Goal: Task Accomplishment & Management: Manage account settings

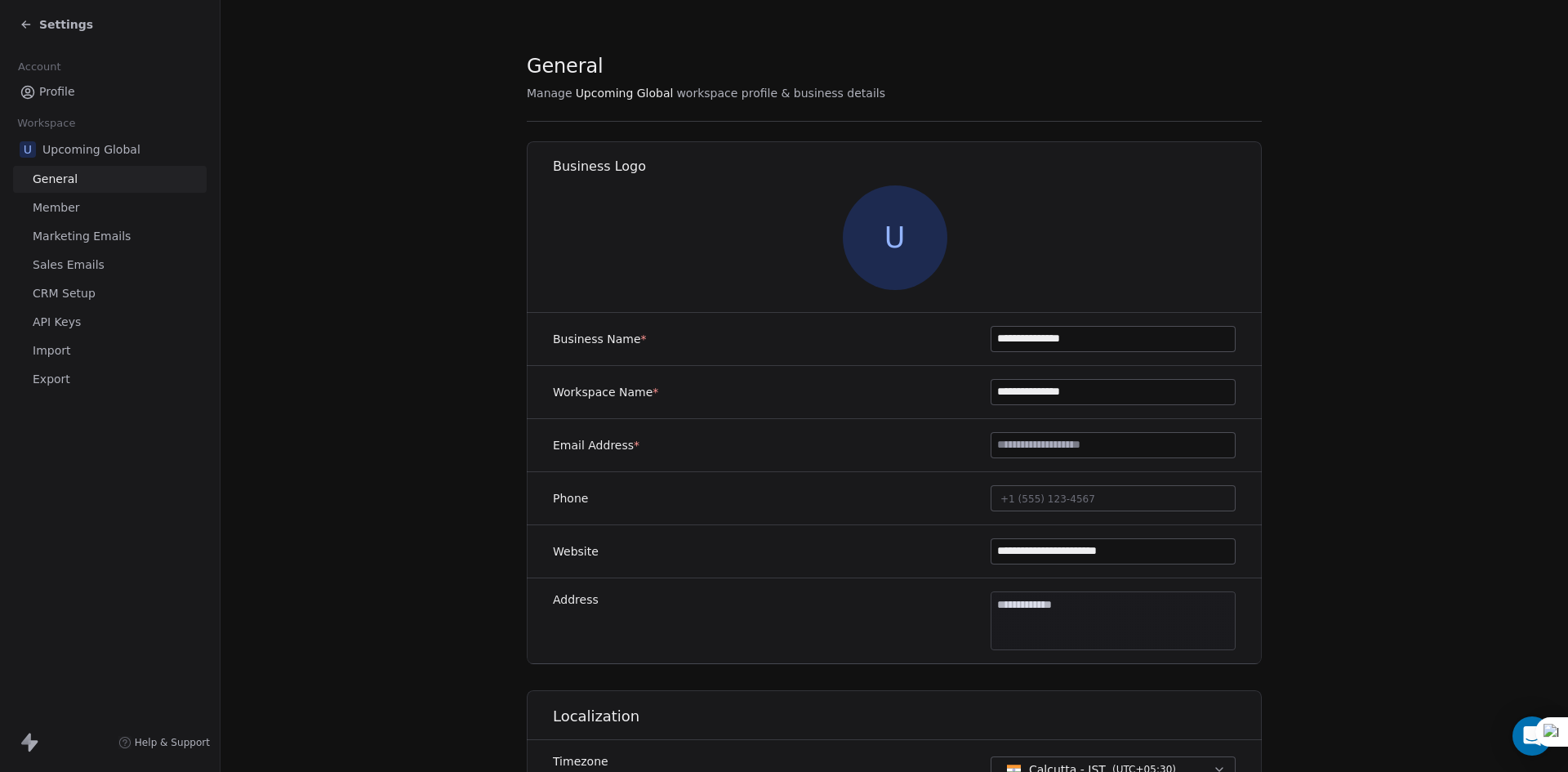
click at [47, 23] on span "Settings" at bounding box center [66, 24] width 54 height 17
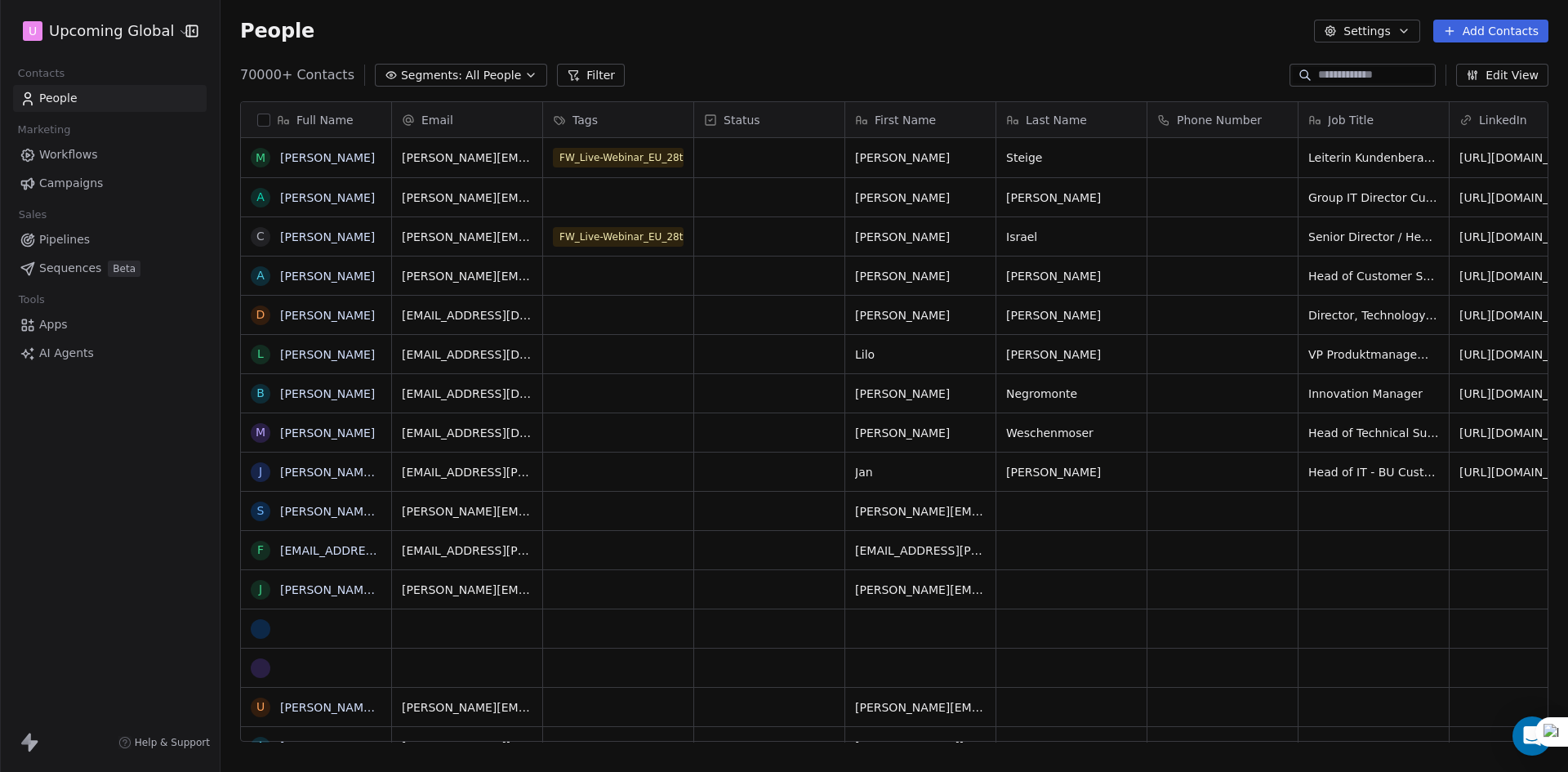
scroll to position [667, 1335]
click at [433, 73] on span "Segments:" at bounding box center [432, 76] width 61 height 17
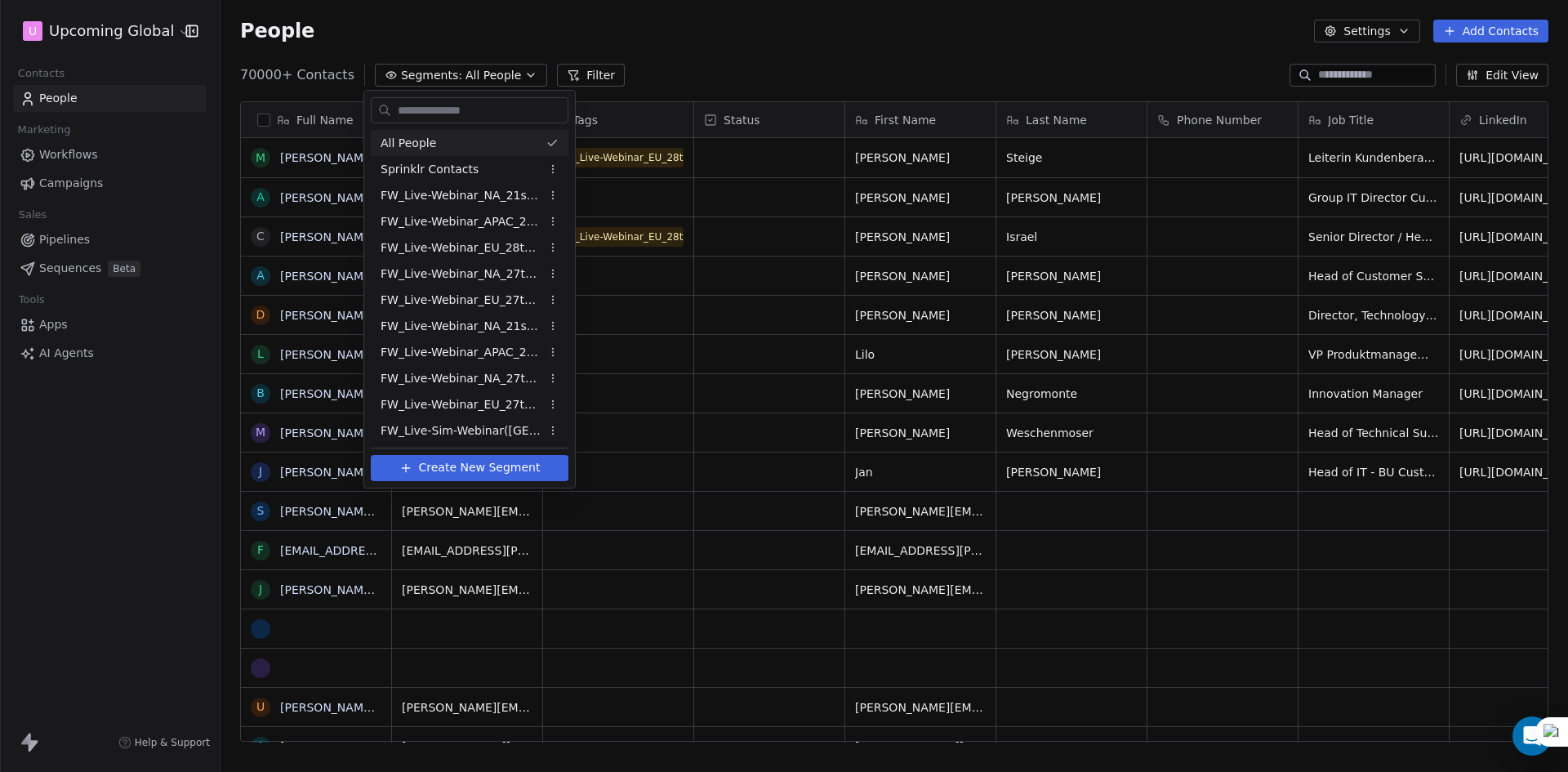
click at [730, 66] on html "U Upcoming Global Contacts People Marketing Workflows Campaigns Sales Pipelines…" at bounding box center [784, 386] width 1568 height 772
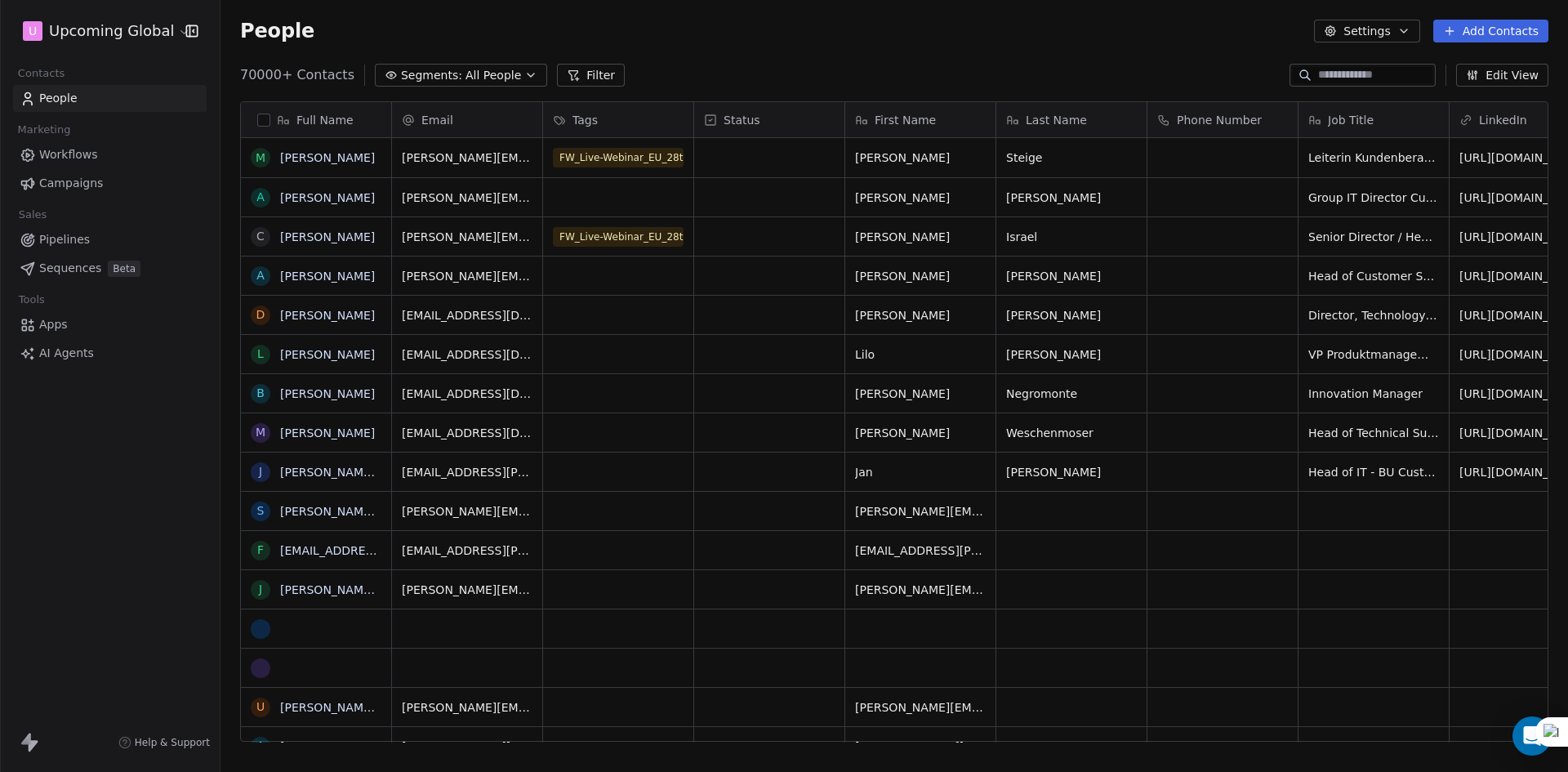
click at [1357, 56] on div "People Settings Add Contacts" at bounding box center [894, 30] width 1347 height 62
click at [524, 73] on icon "button" at bounding box center [530, 75] width 13 height 13
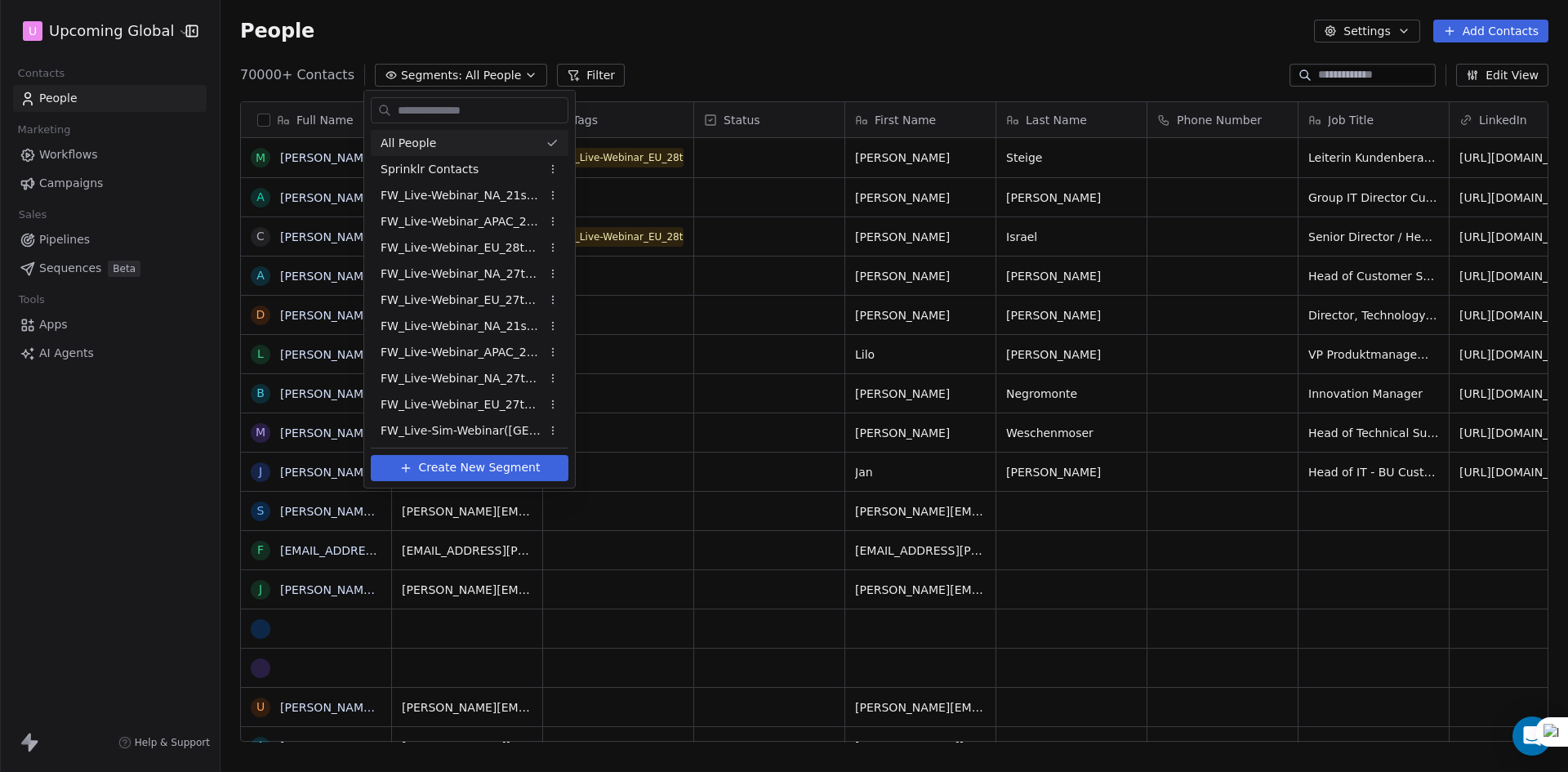
click at [687, 74] on html "U Upcoming Global Contacts People Marketing Workflows Campaigns Sales Pipelines…" at bounding box center [784, 386] width 1568 height 772
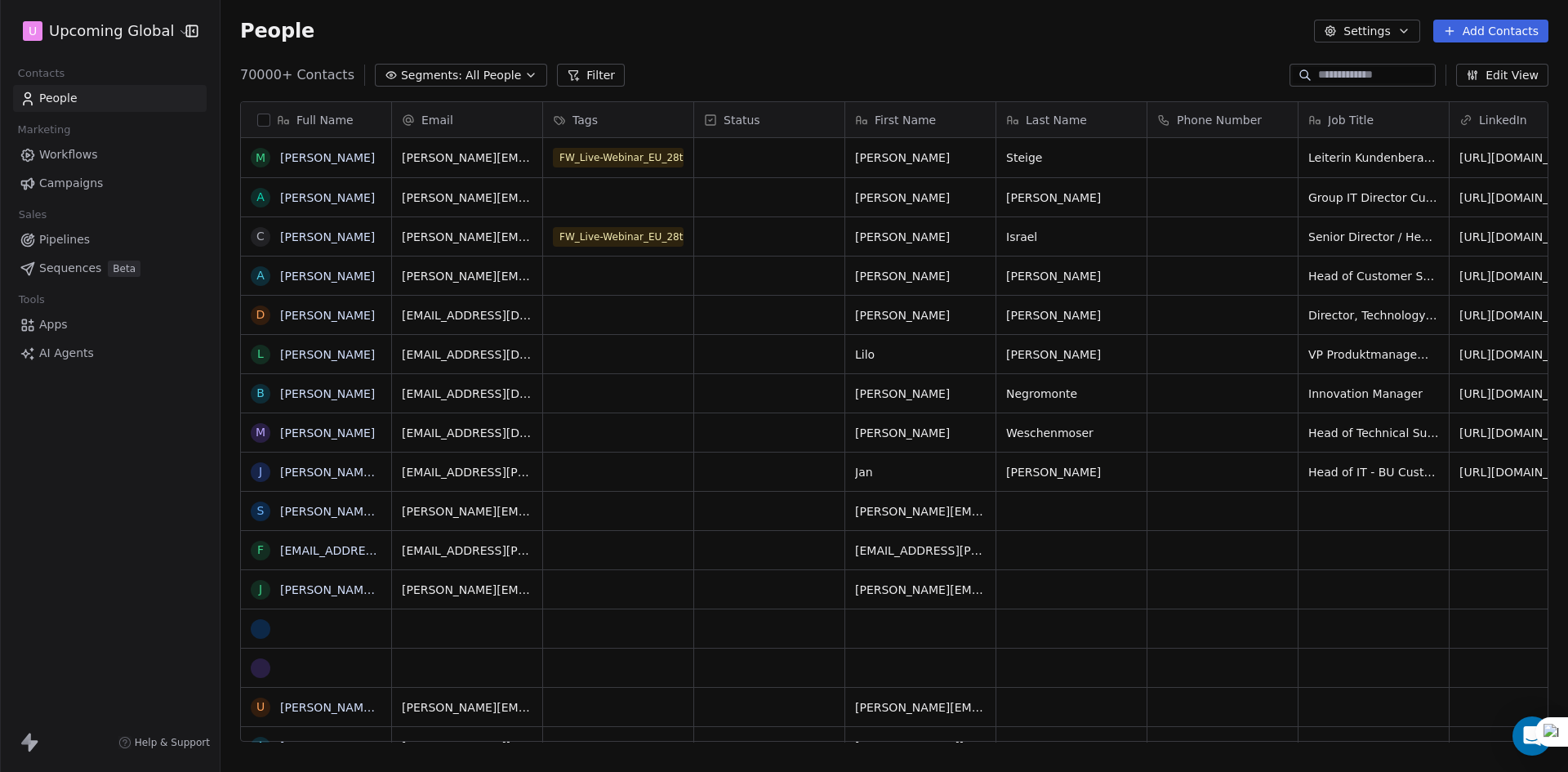
click at [493, 70] on span "All People" at bounding box center [493, 76] width 56 height 17
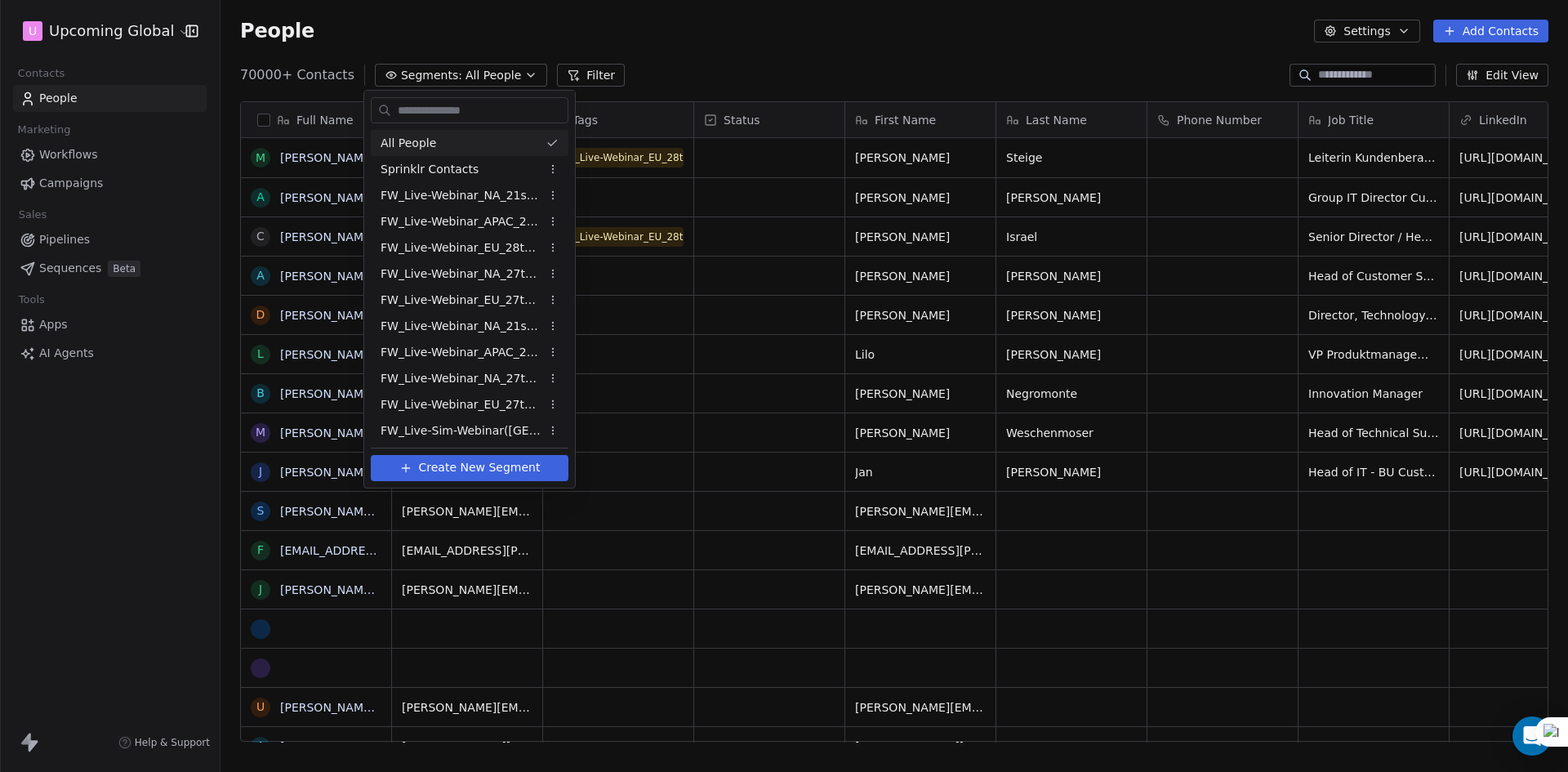
click at [642, 74] on html "U Upcoming Global Contacts People Marketing Workflows Campaigns Sales Pipelines…" at bounding box center [784, 386] width 1568 height 772
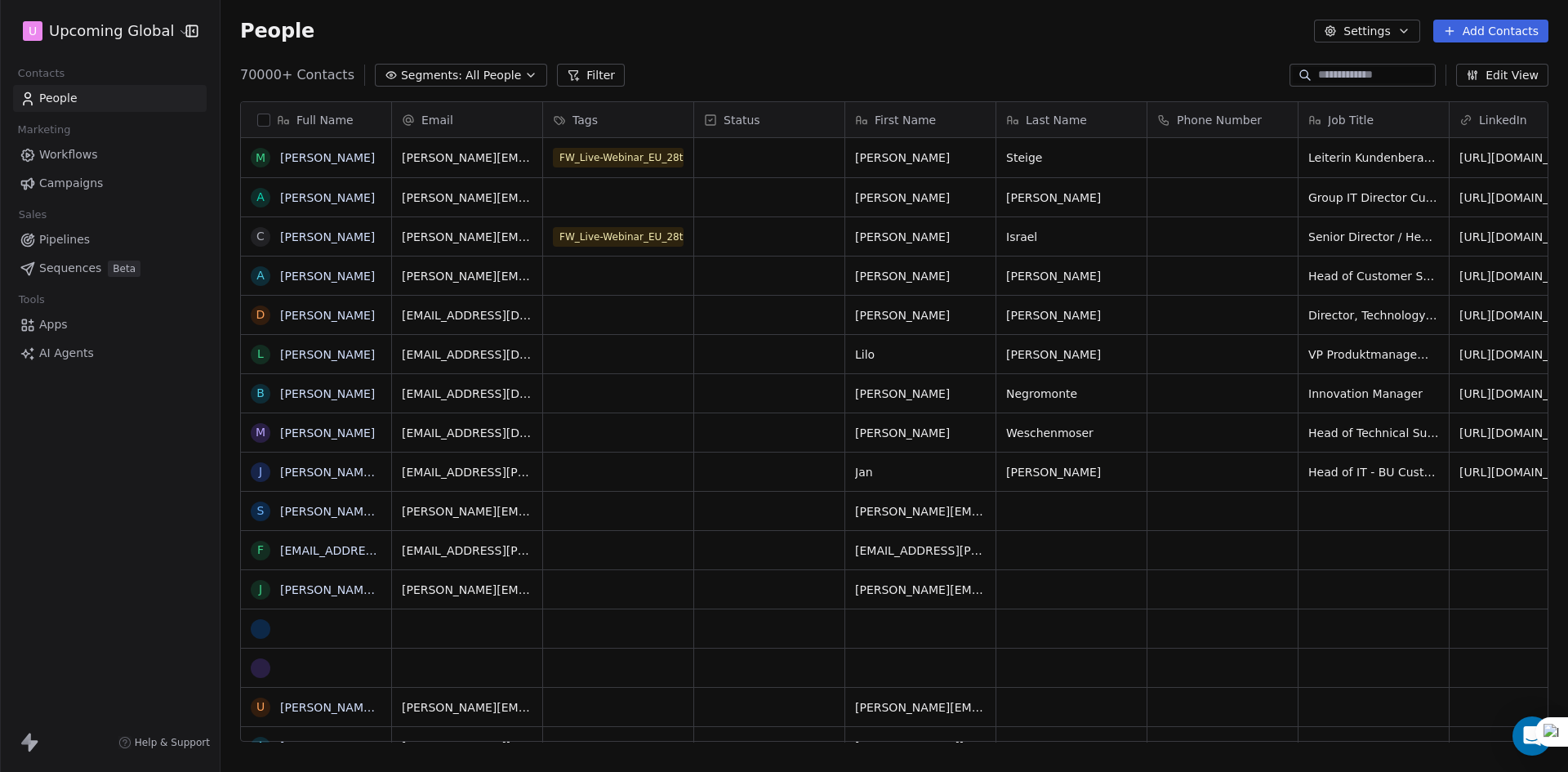
click at [783, 31] on div "People Settings Add Contacts" at bounding box center [894, 31] width 1308 height 23
click at [412, 78] on span "Segments:" at bounding box center [432, 76] width 61 height 17
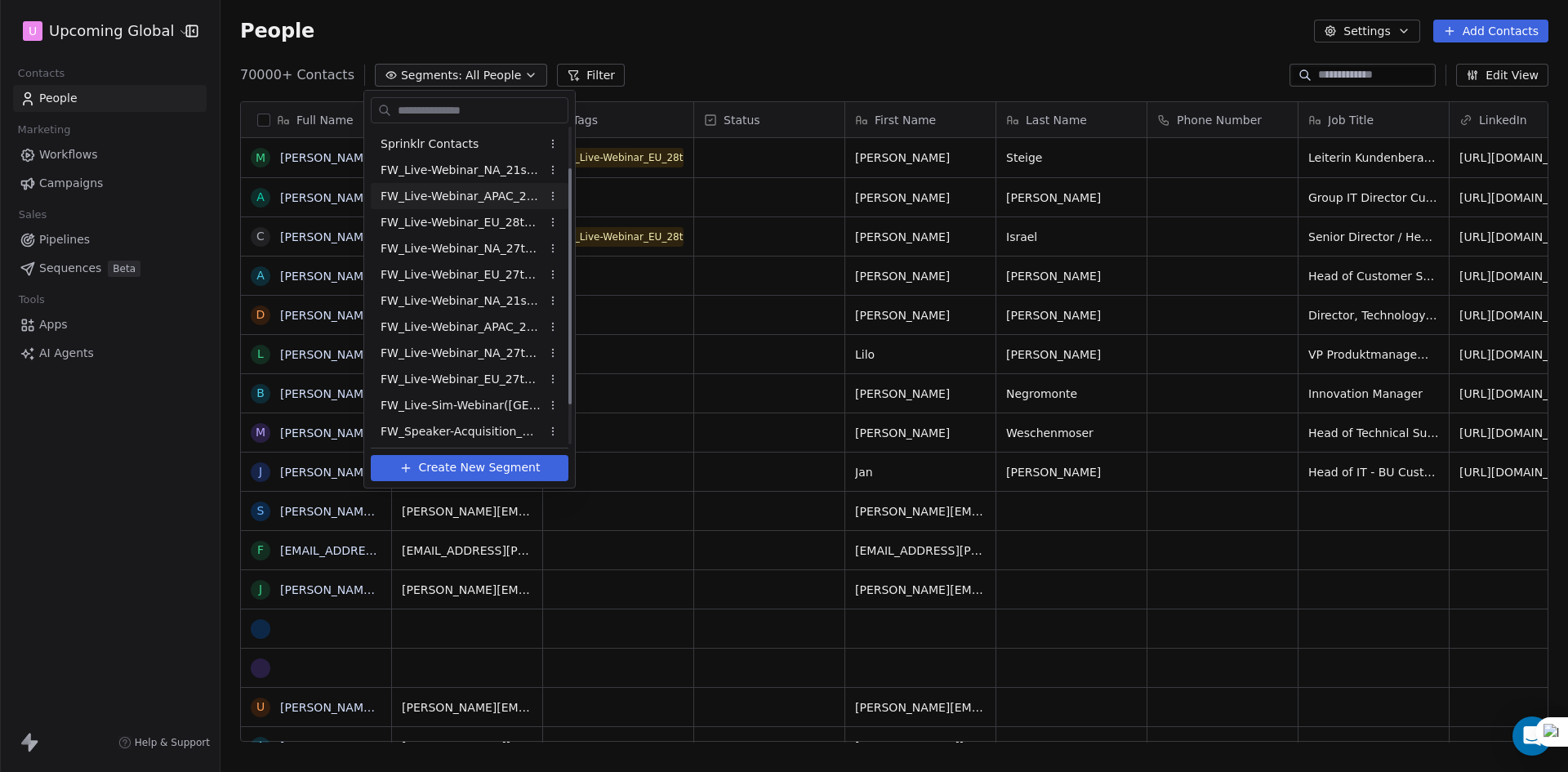
scroll to position [107, 0]
click at [673, 70] on html "U Upcoming Global Contacts People Marketing Workflows Campaigns Sales Pipelines…" at bounding box center [784, 386] width 1568 height 772
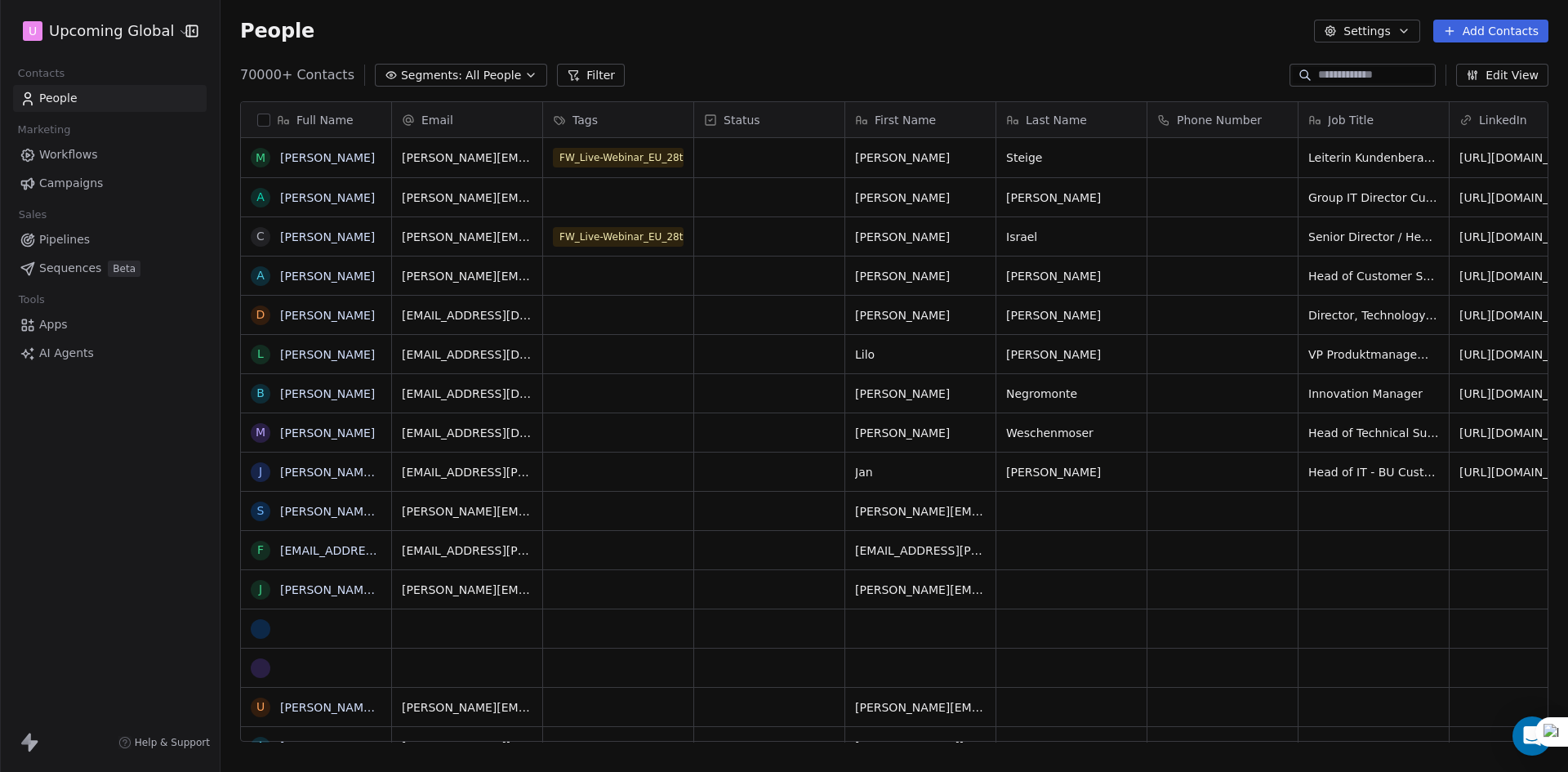
drag, startPoint x: 590, startPoint y: 66, endPoint x: 578, endPoint y: 91, distance: 27.7
click at [590, 67] on button "Filter" at bounding box center [591, 75] width 68 height 23
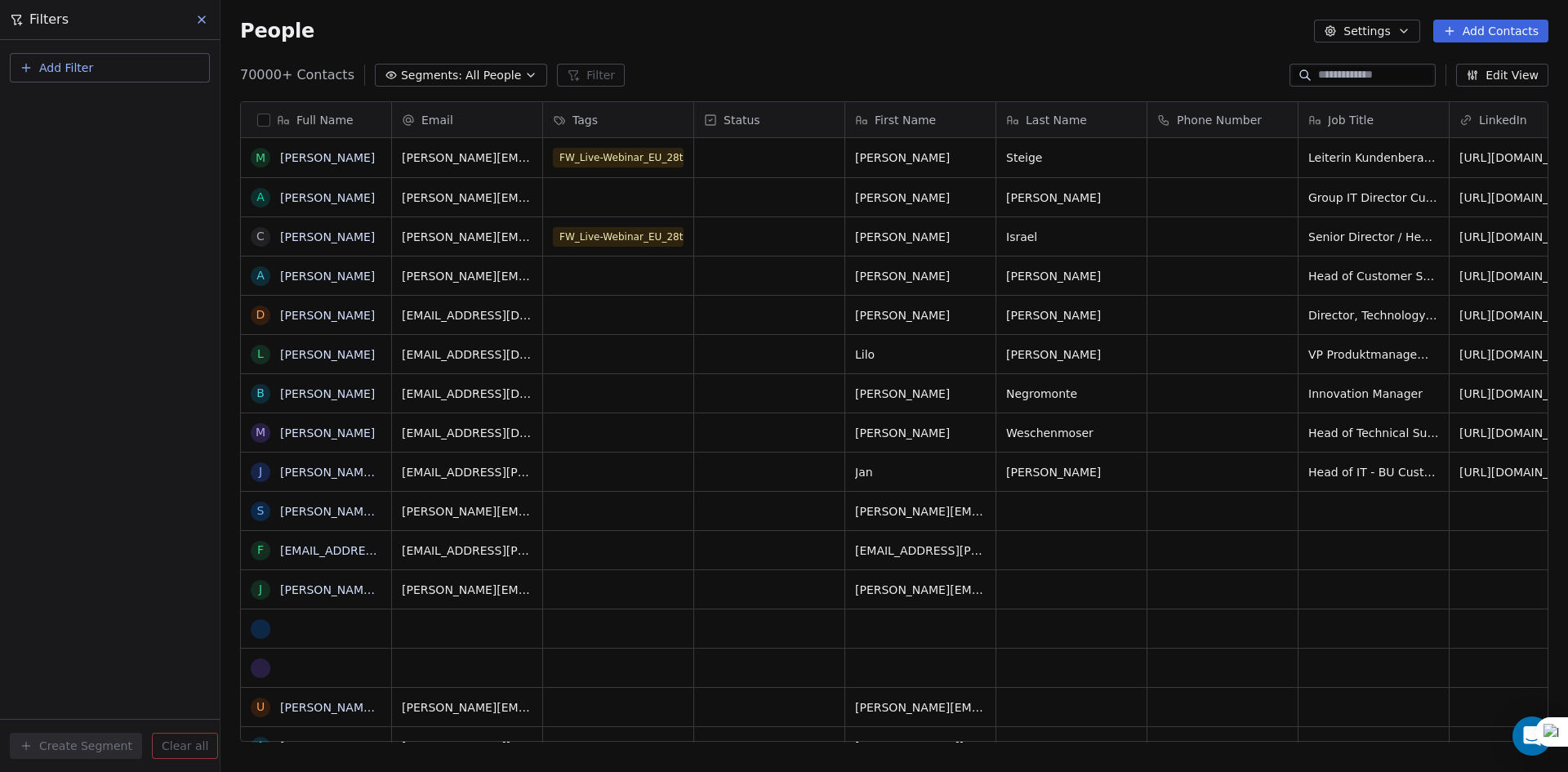
click at [30, 60] on button "Add Filter" at bounding box center [110, 68] width 200 height 30
click at [68, 115] on div "Contact properties" at bounding box center [110, 106] width 185 height 26
type input "***"
click at [84, 159] on span "Registered on Bigmarker?" at bounding box center [101, 164] width 148 height 17
click at [103, 126] on button "Is" at bounding box center [110, 134] width 185 height 26
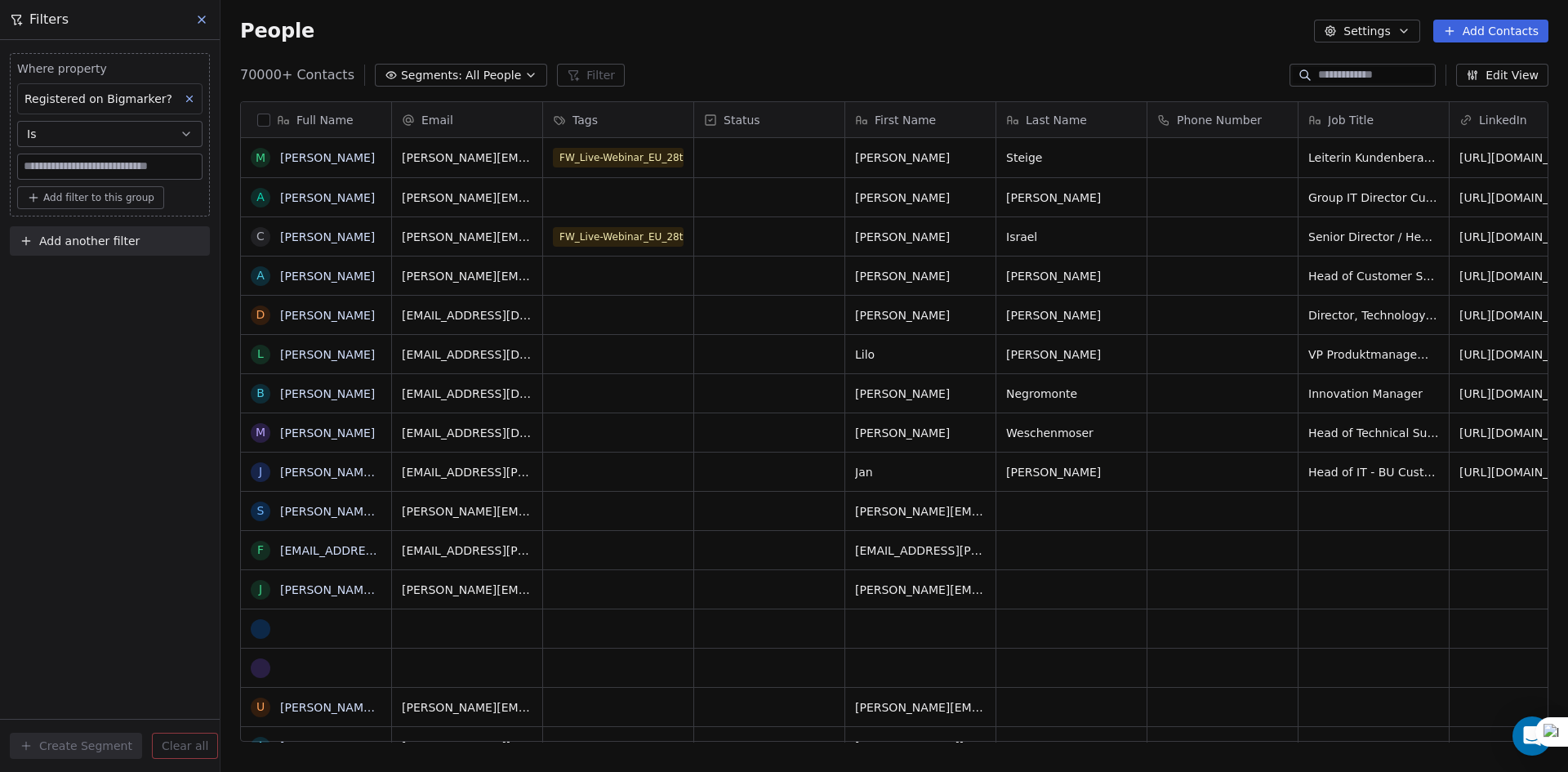
click at [106, 159] on input at bounding box center [110, 166] width 184 height 24
type input "****"
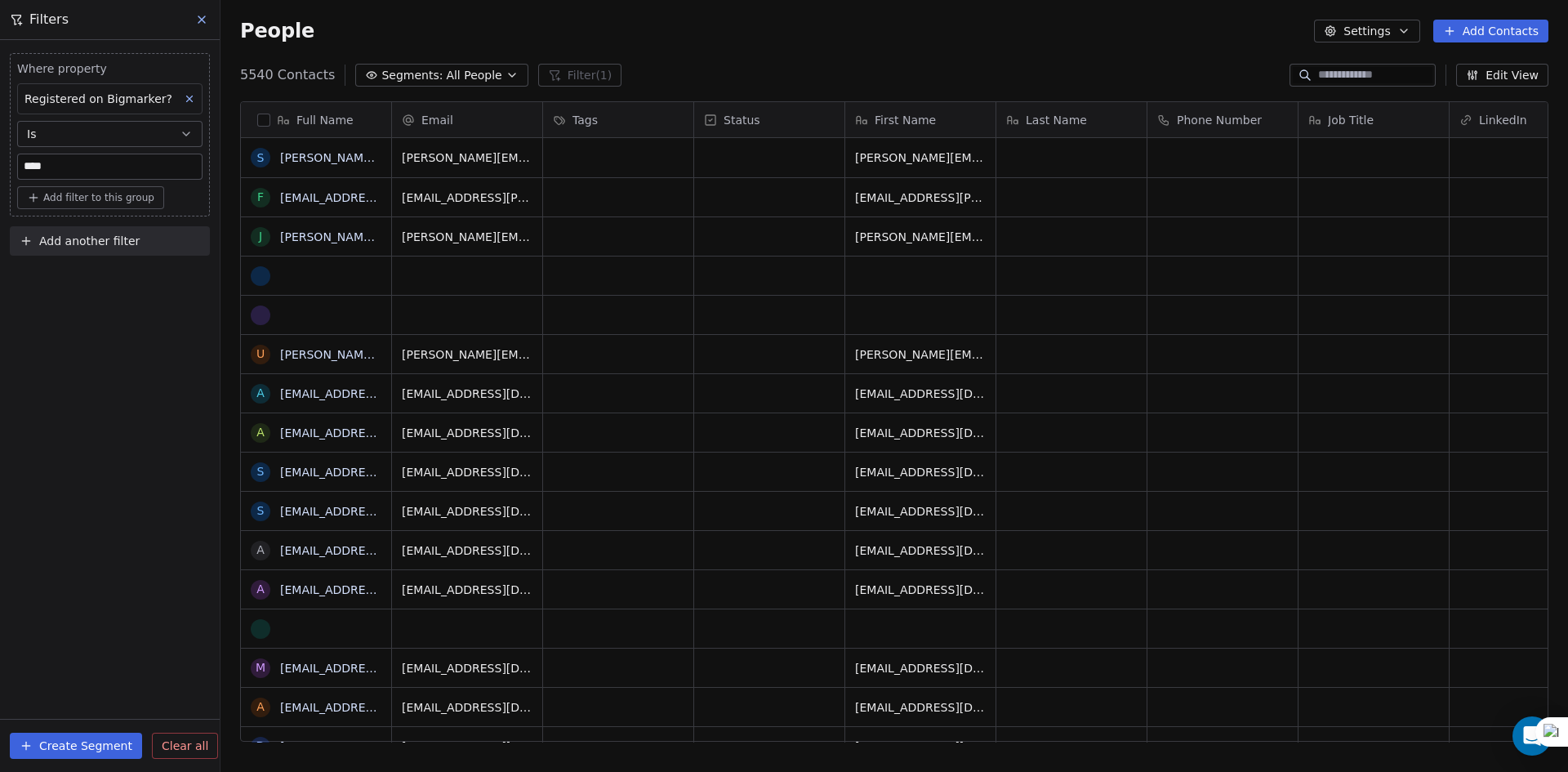
scroll to position [667, 1335]
click at [151, 367] on div "Where property Registered on Bigmarker? Is **** Add filter to this group Add an…" at bounding box center [110, 406] width 219 height 732
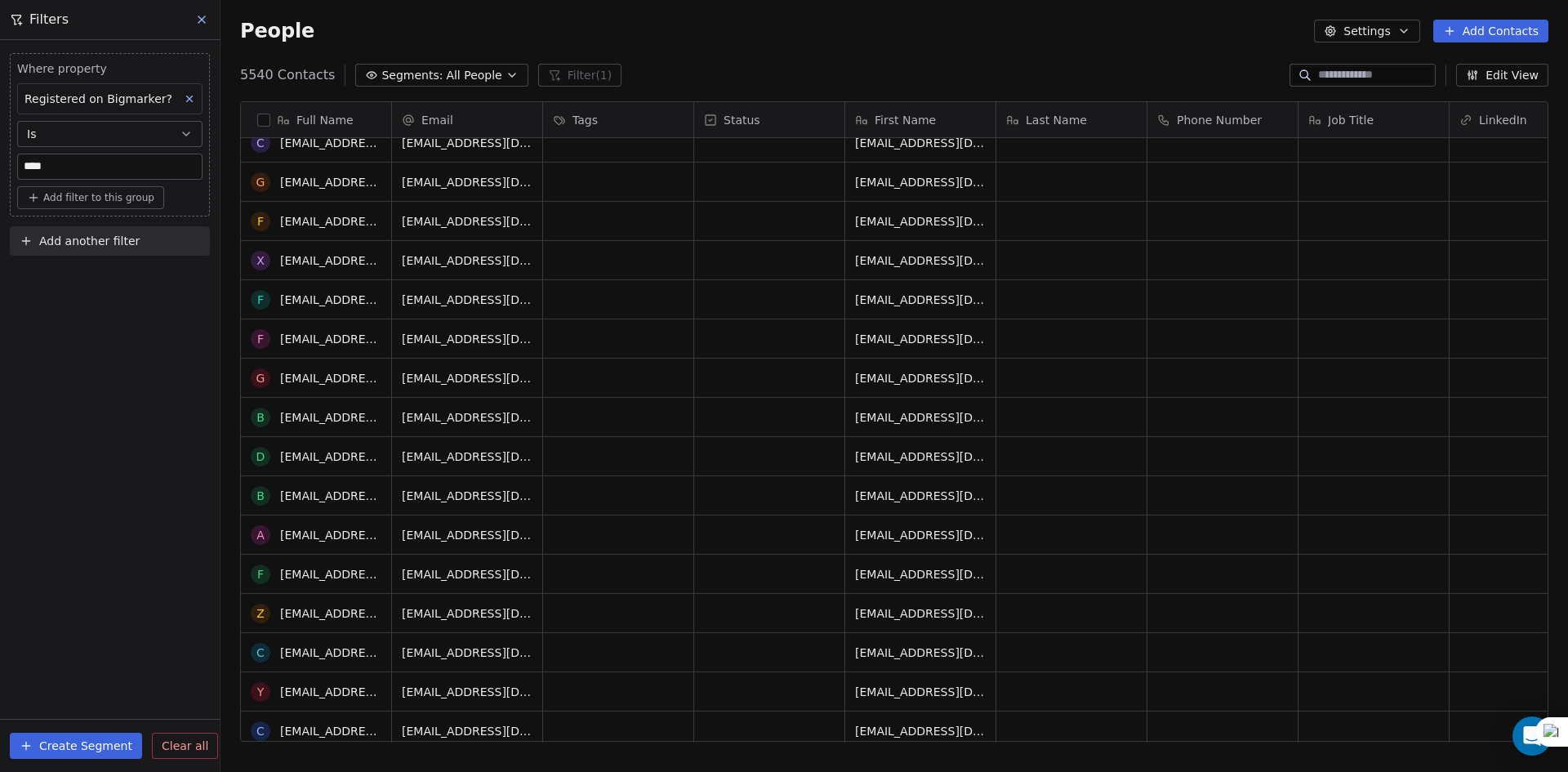
scroll to position [0, 0]
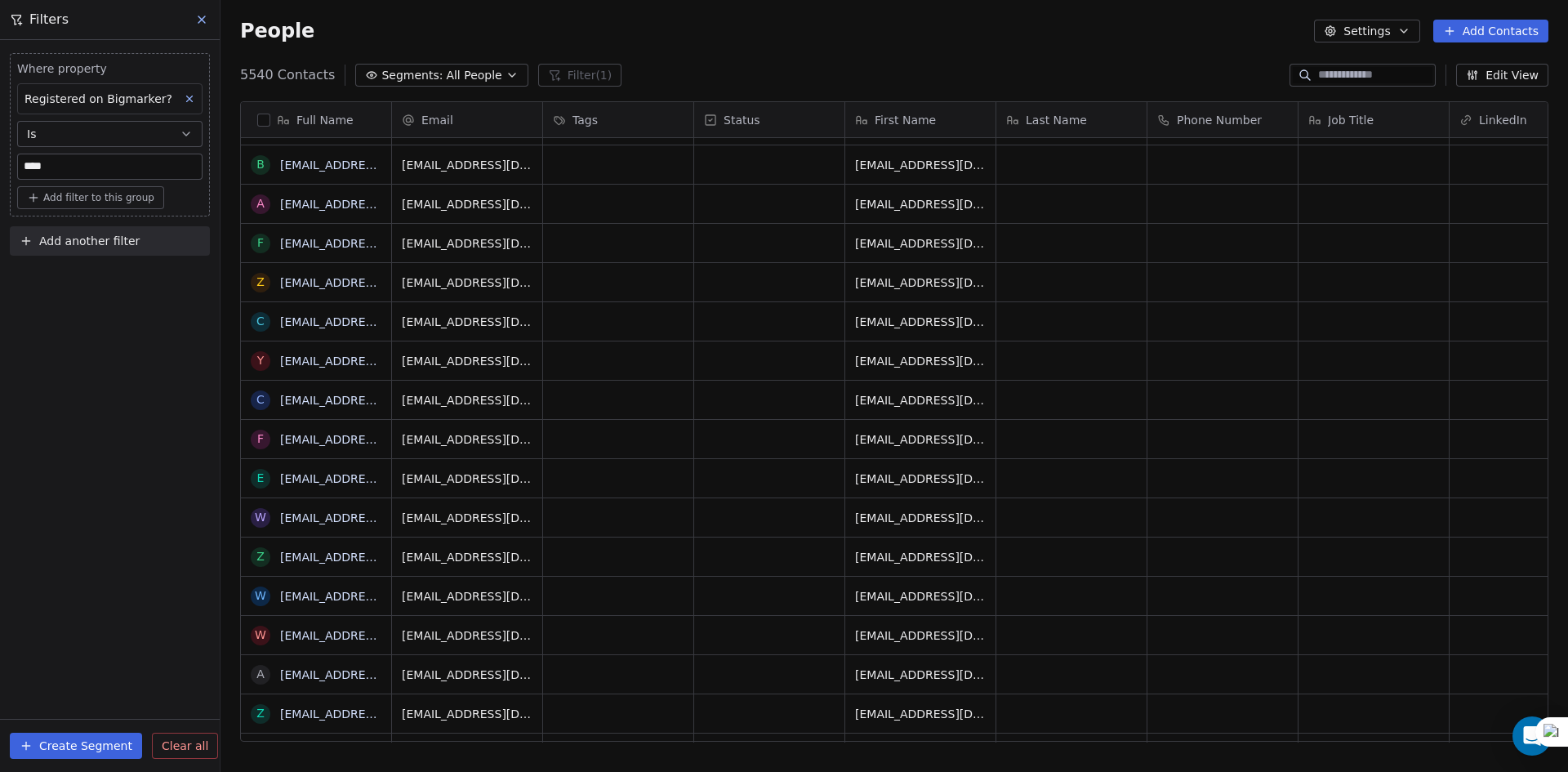
click at [68, 245] on span "Add another filter" at bounding box center [89, 241] width 100 height 17
click at [70, 285] on span "Contact properties" at bounding box center [80, 280] width 106 height 17
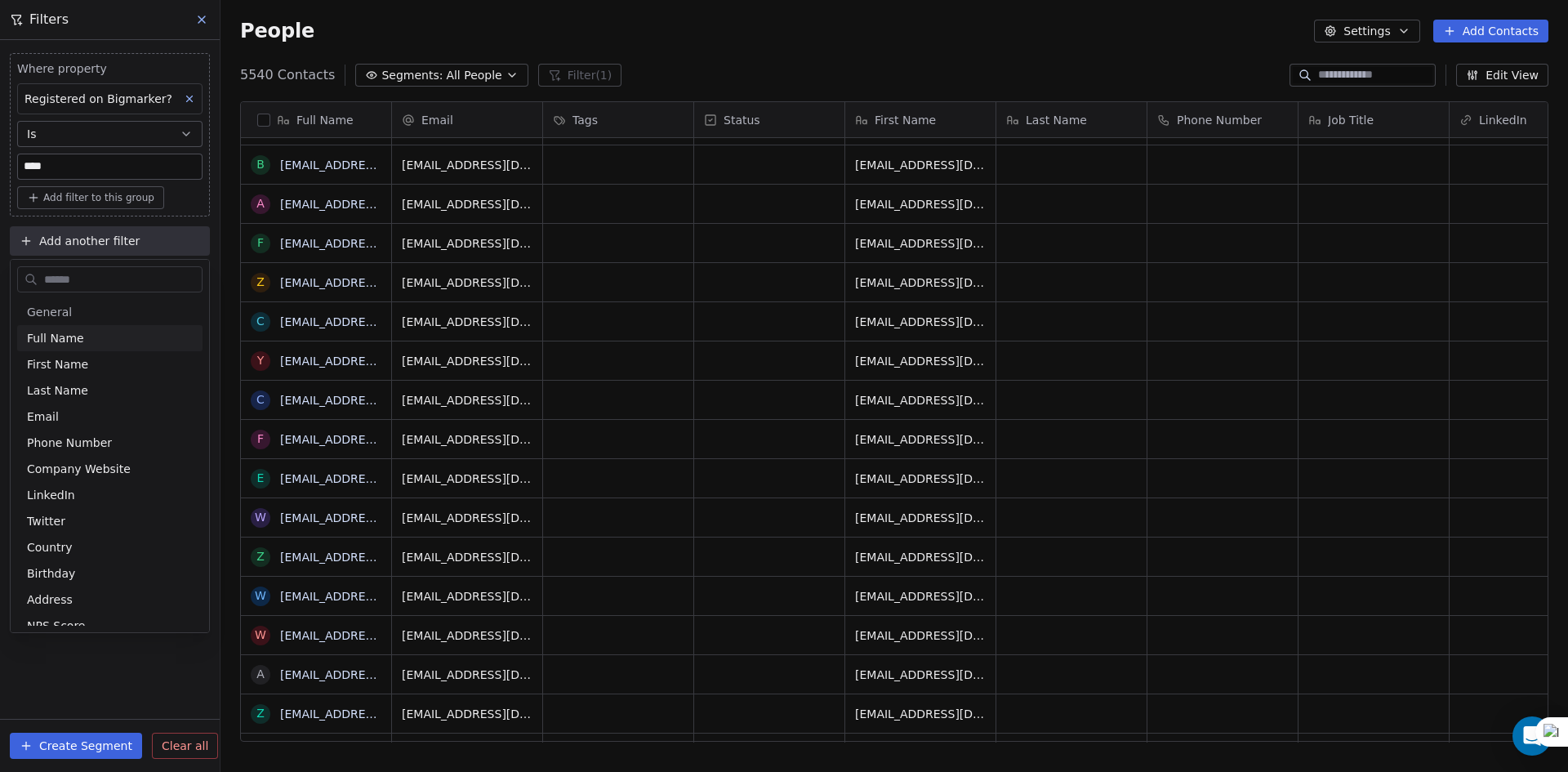
click at [80, 284] on input "text" at bounding box center [121, 279] width 161 height 23
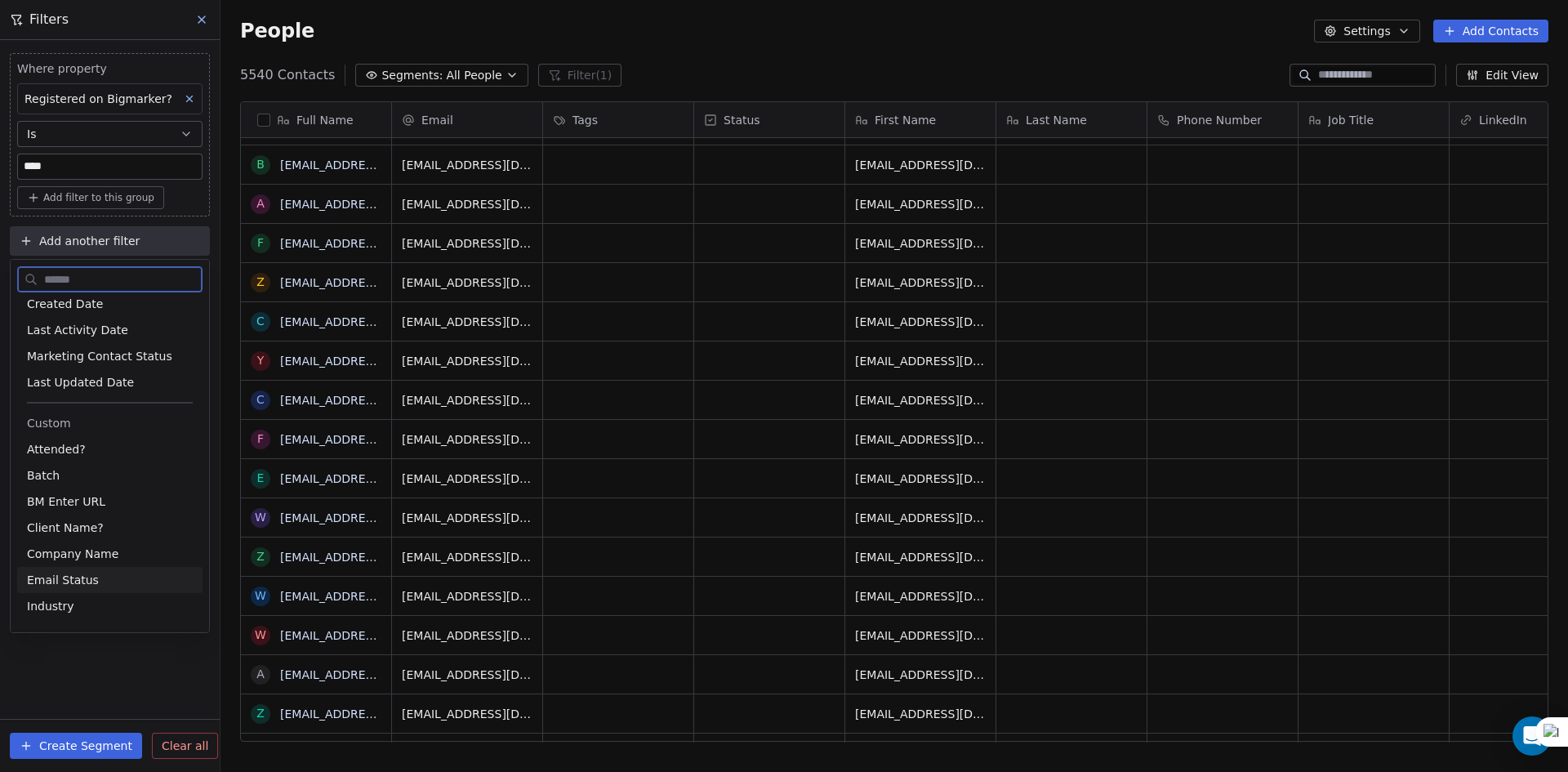
click at [77, 573] on span "Email Status" at bounding box center [63, 580] width 72 height 17
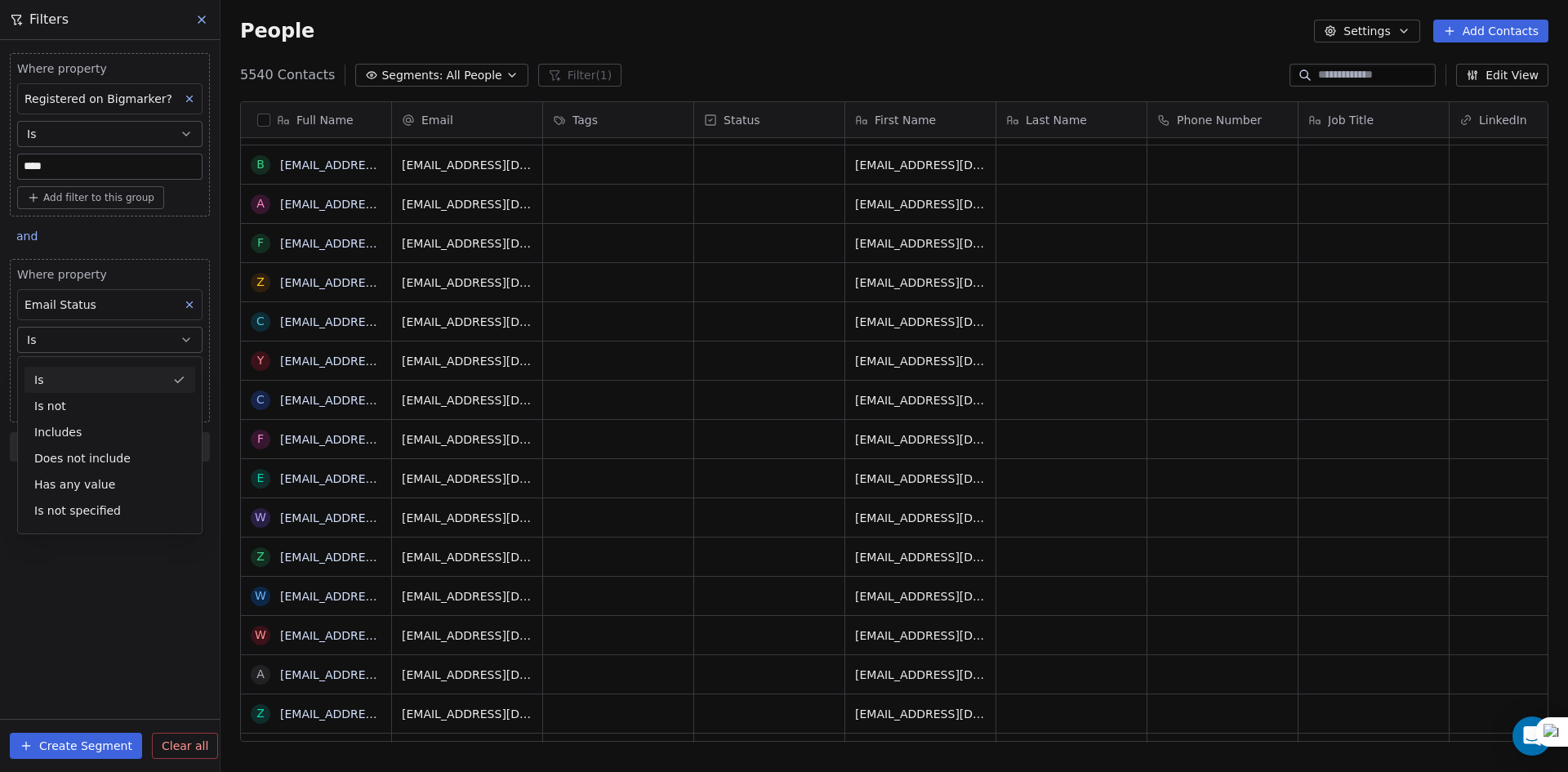
click at [126, 333] on button "Is" at bounding box center [110, 339] width 185 height 26
click at [88, 379] on body "U Upcoming Global Contacts People Marketing Workflows Campaigns Sales Pipelines…" at bounding box center [784, 386] width 1568 height 772
click at [71, 453] on div "safe" at bounding box center [123, 460] width 165 height 18
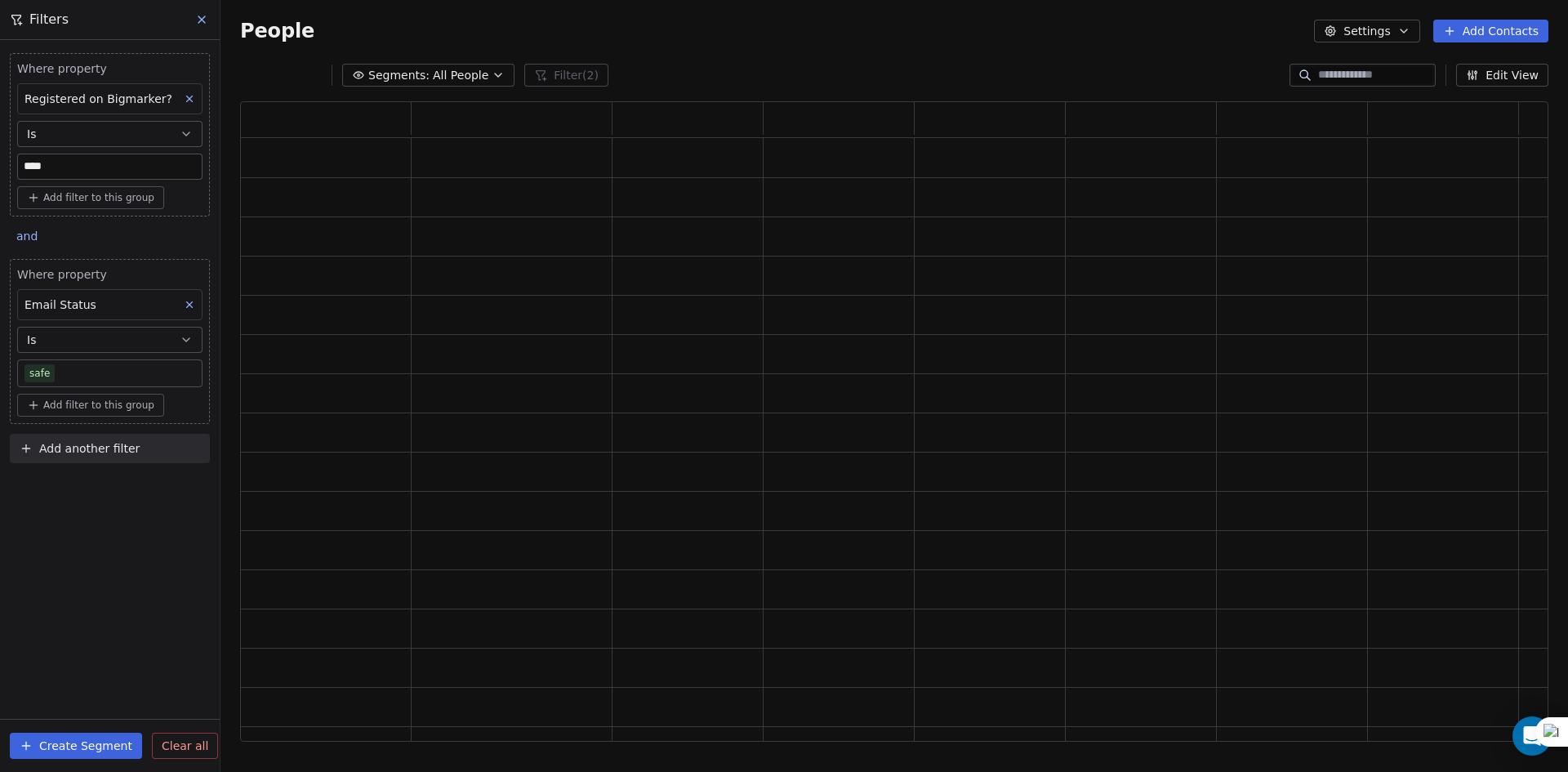
scroll to position [13, 13]
click at [77, 564] on div "Where property Registered on Bigmarker? Is **** Add filter to this group and Wh…" at bounding box center [110, 406] width 219 height 732
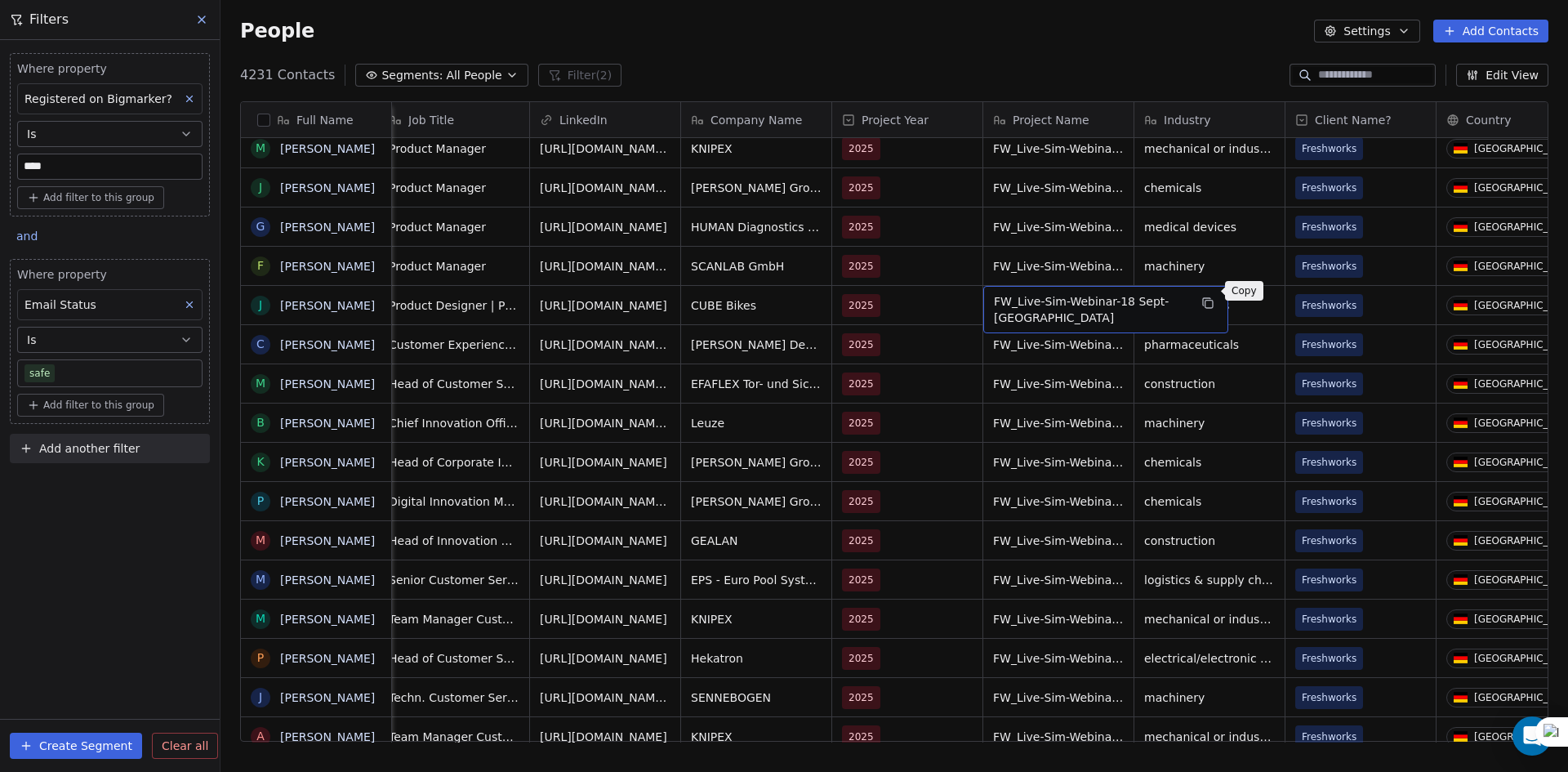
click at [1198, 293] on button "grid" at bounding box center [1208, 303] width 20 height 20
click at [73, 444] on span "Add another filter" at bounding box center [89, 449] width 100 height 17
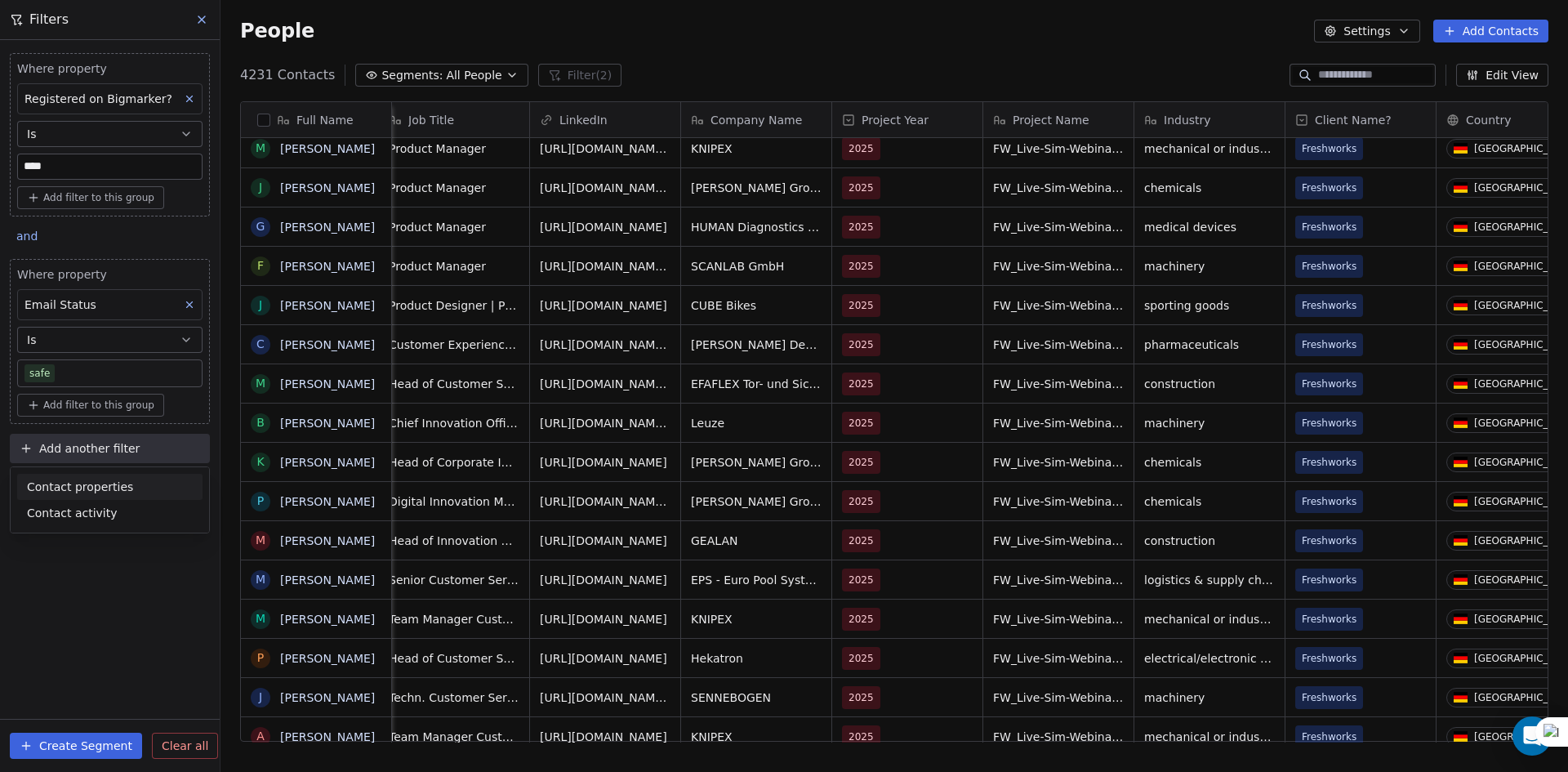
click at [89, 482] on span "Contact properties" at bounding box center [80, 487] width 106 height 17
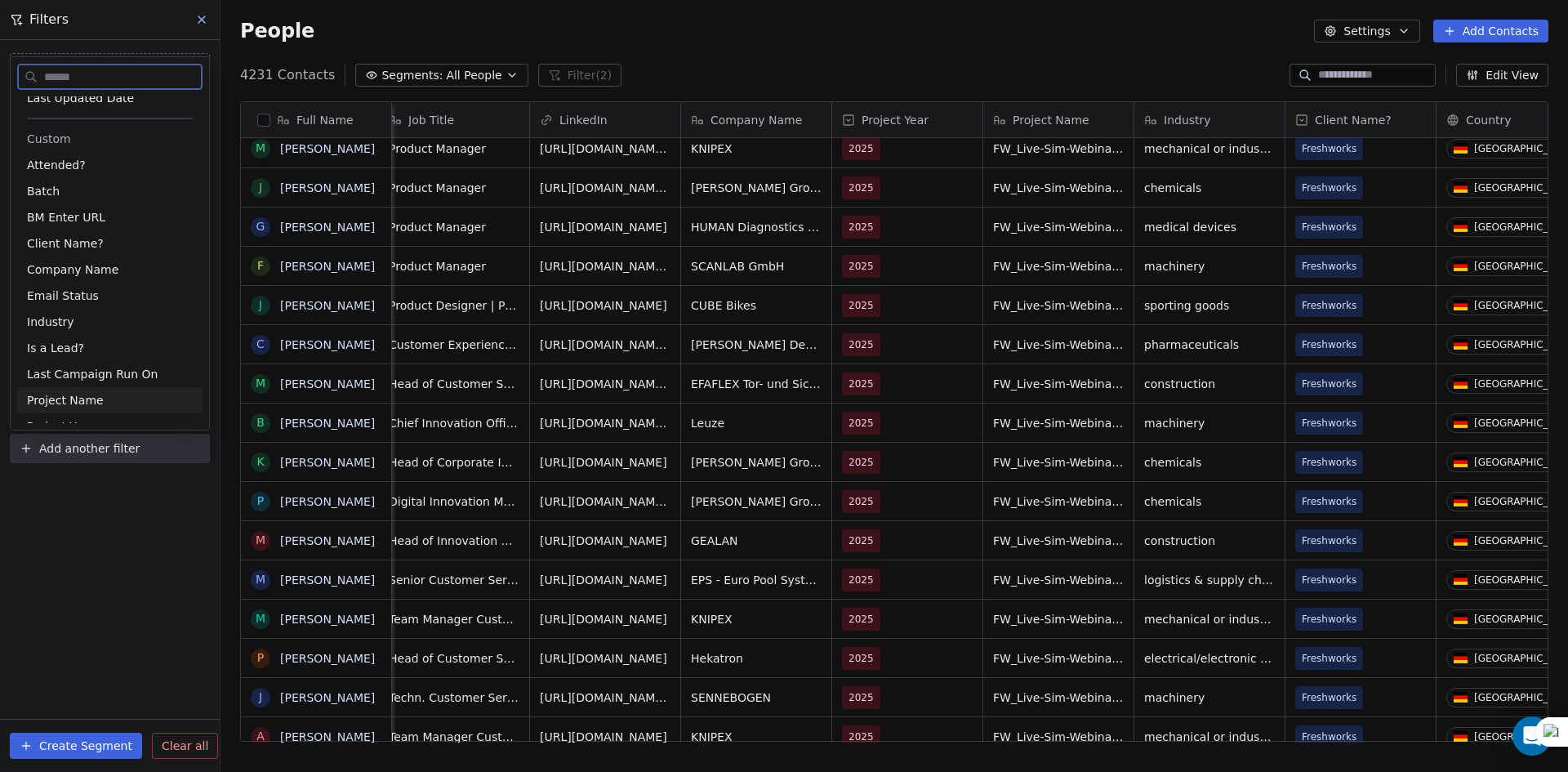
click at [88, 394] on span "Project Name" at bounding box center [65, 399] width 77 height 17
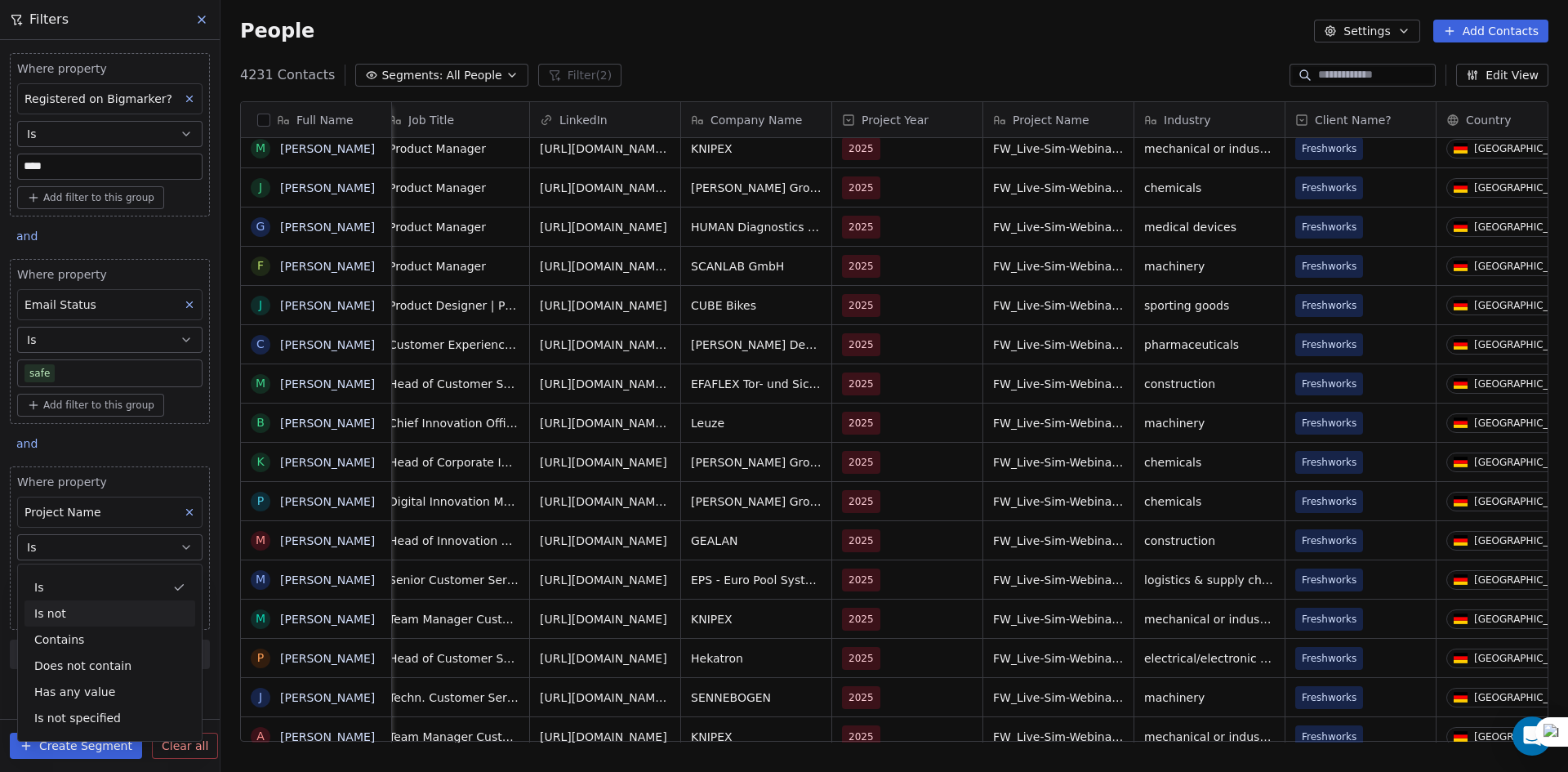
click at [96, 604] on div "Is not" at bounding box center [110, 614] width 171 height 26
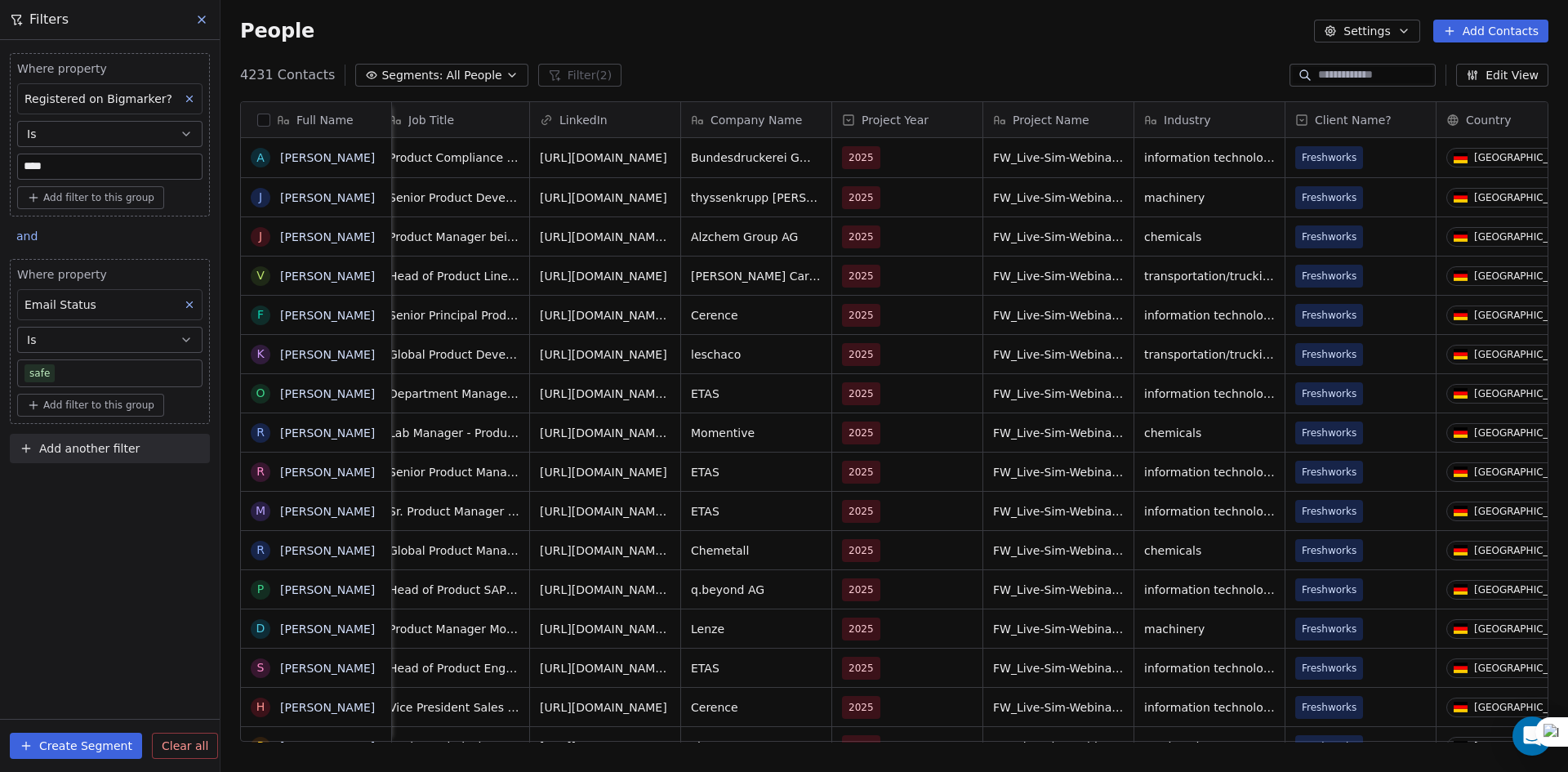
click at [99, 438] on button "Add another filter" at bounding box center [110, 448] width 200 height 30
click at [86, 489] on span "Contact properties" at bounding box center [80, 487] width 106 height 17
type input "***"
click at [78, 529] on div "Custom" at bounding box center [110, 520] width 185 height 26
click at [77, 539] on span "Project Name" at bounding box center [65, 545] width 77 height 17
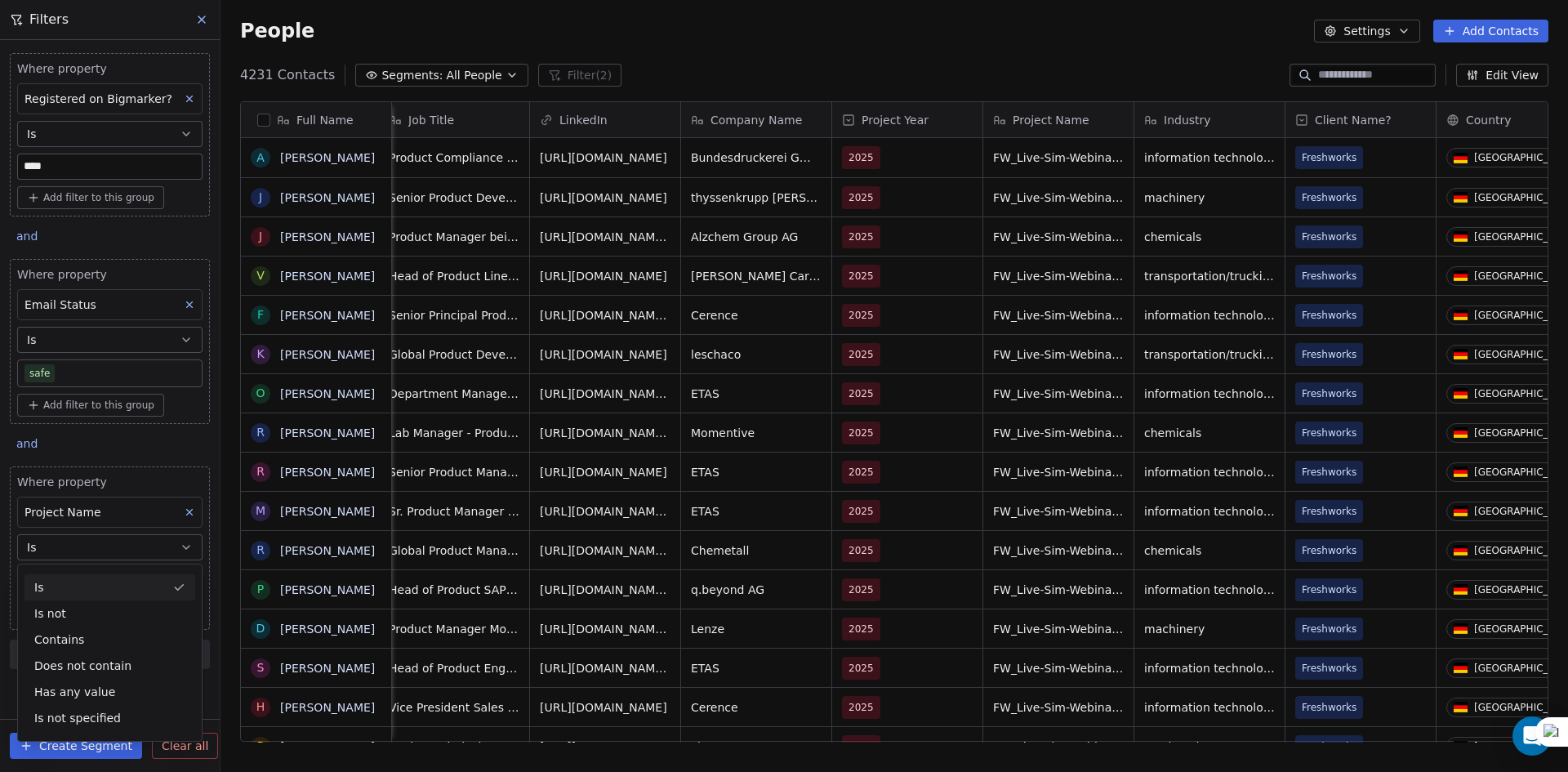
click at [82, 546] on button "Is" at bounding box center [110, 547] width 185 height 26
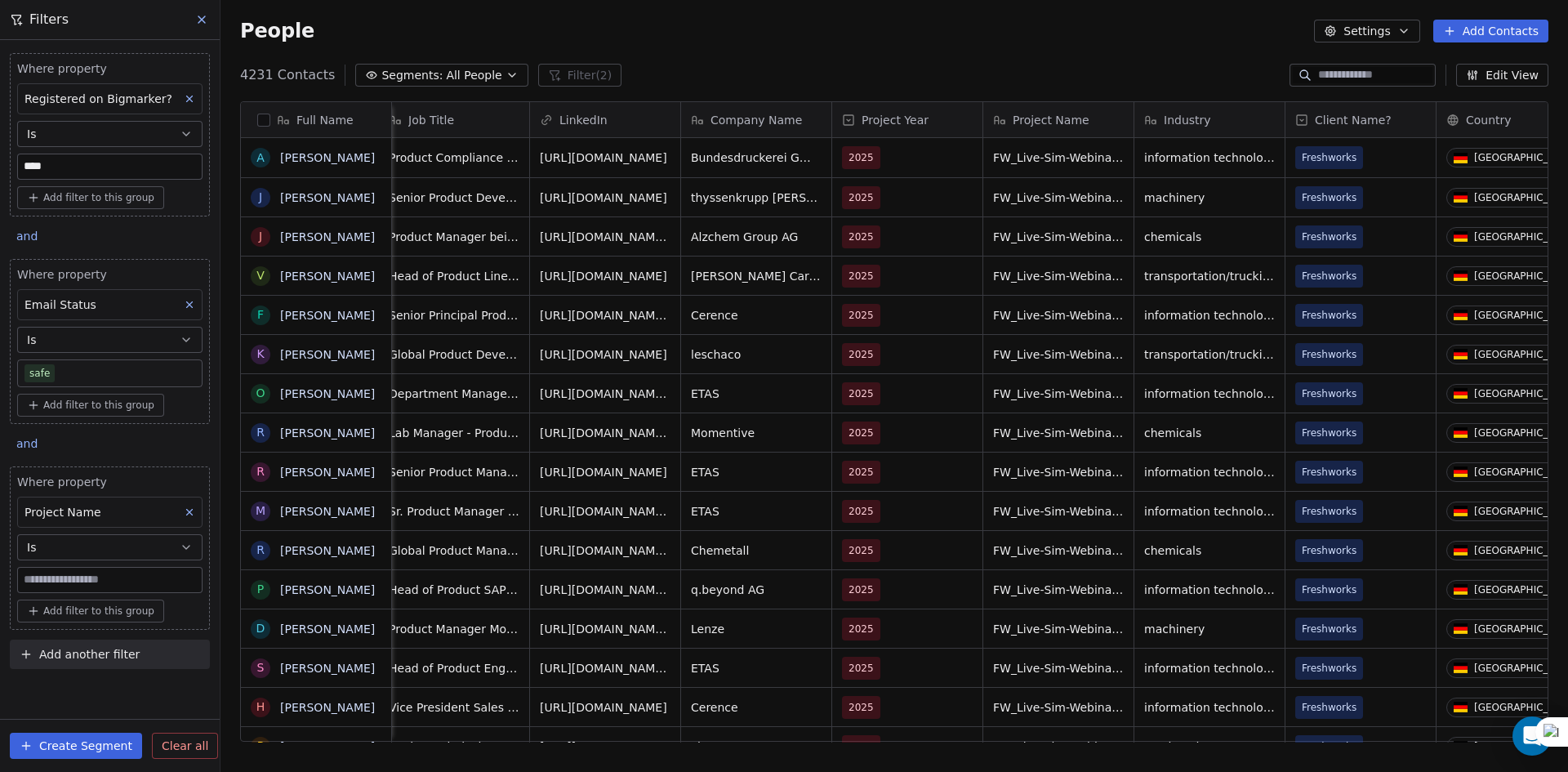
click at [82, 546] on button "Is" at bounding box center [110, 547] width 185 height 26
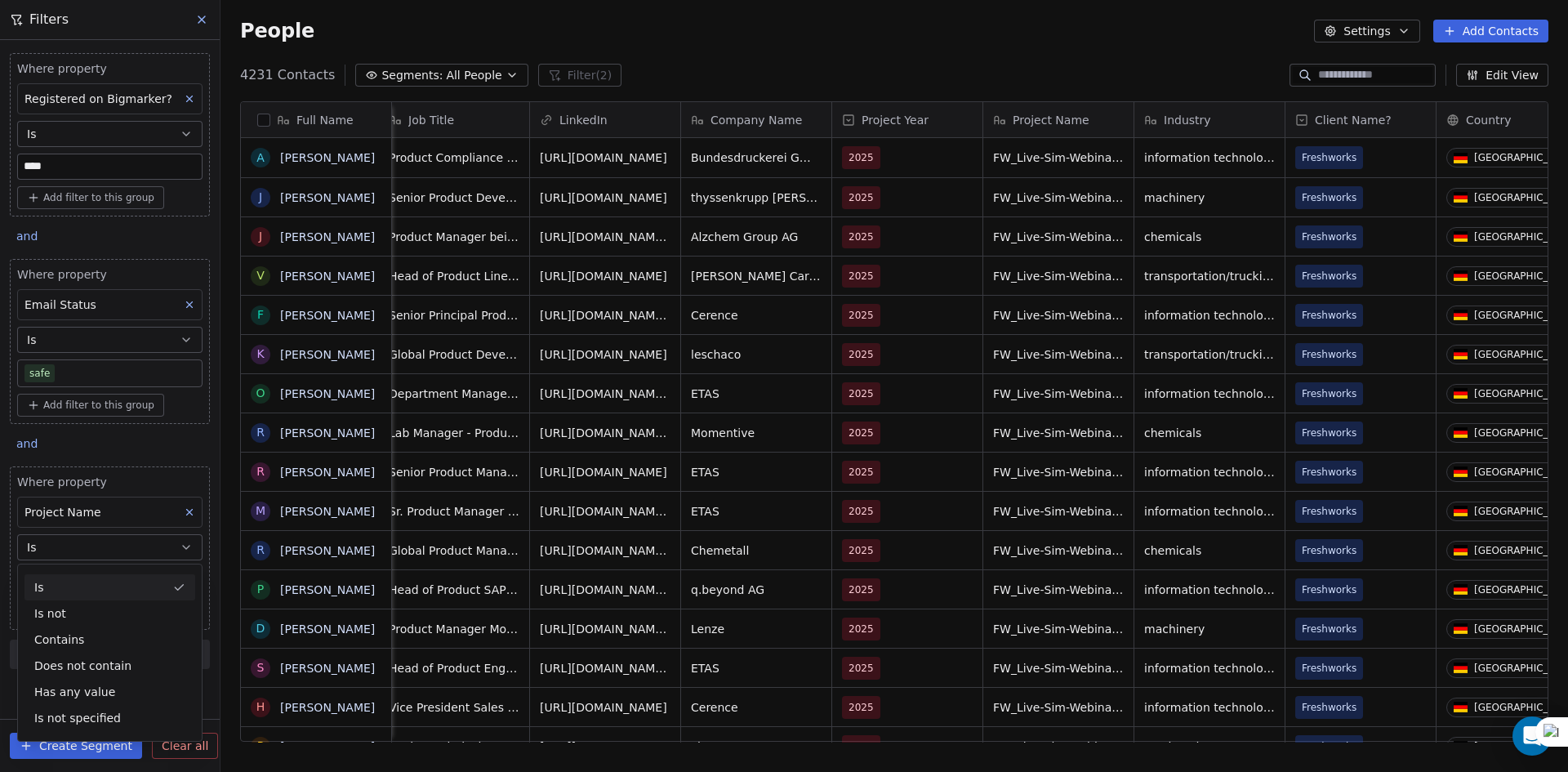
click at [59, 544] on button "Is" at bounding box center [110, 547] width 185 height 26
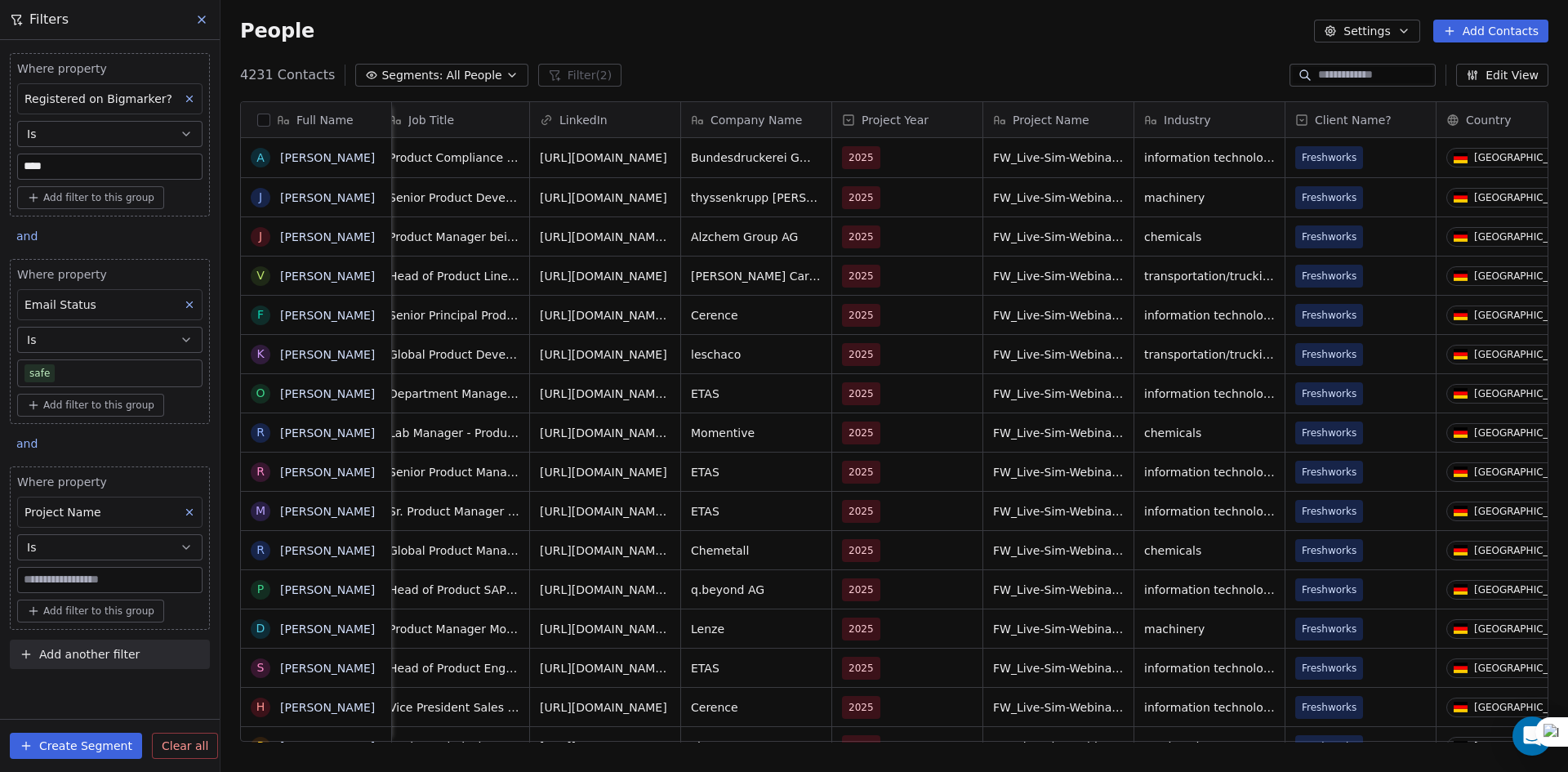
click at [64, 578] on input at bounding box center [110, 580] width 184 height 24
paste input "**********"
type input "**********"
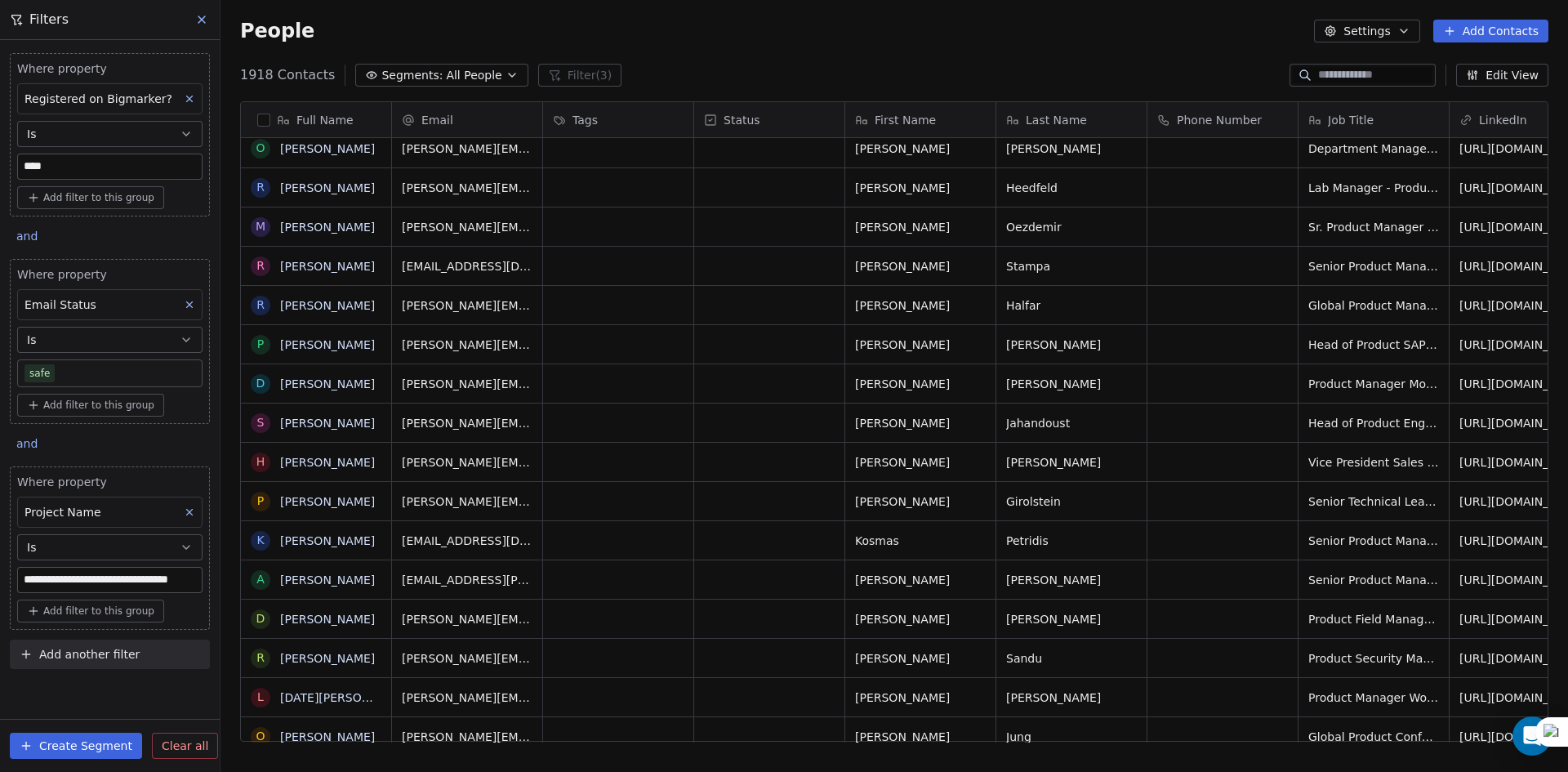
click at [188, 581] on input "**********" at bounding box center [110, 580] width 184 height 24
click at [190, 581] on input at bounding box center [110, 580] width 184 height 24
click at [165, 535] on button "Is" at bounding box center [110, 547] width 185 height 26
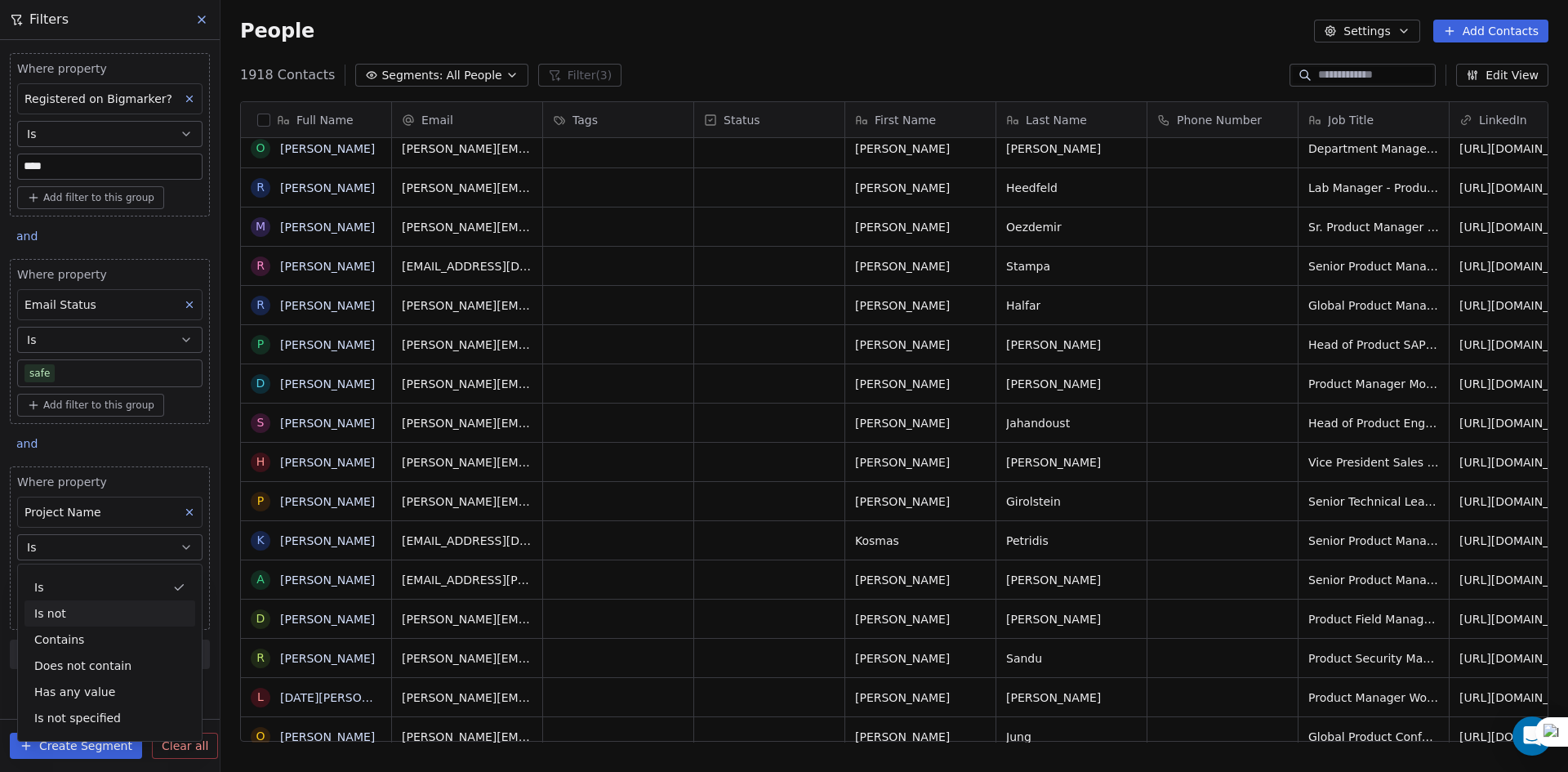
click at [126, 623] on div "Is not" at bounding box center [110, 614] width 171 height 26
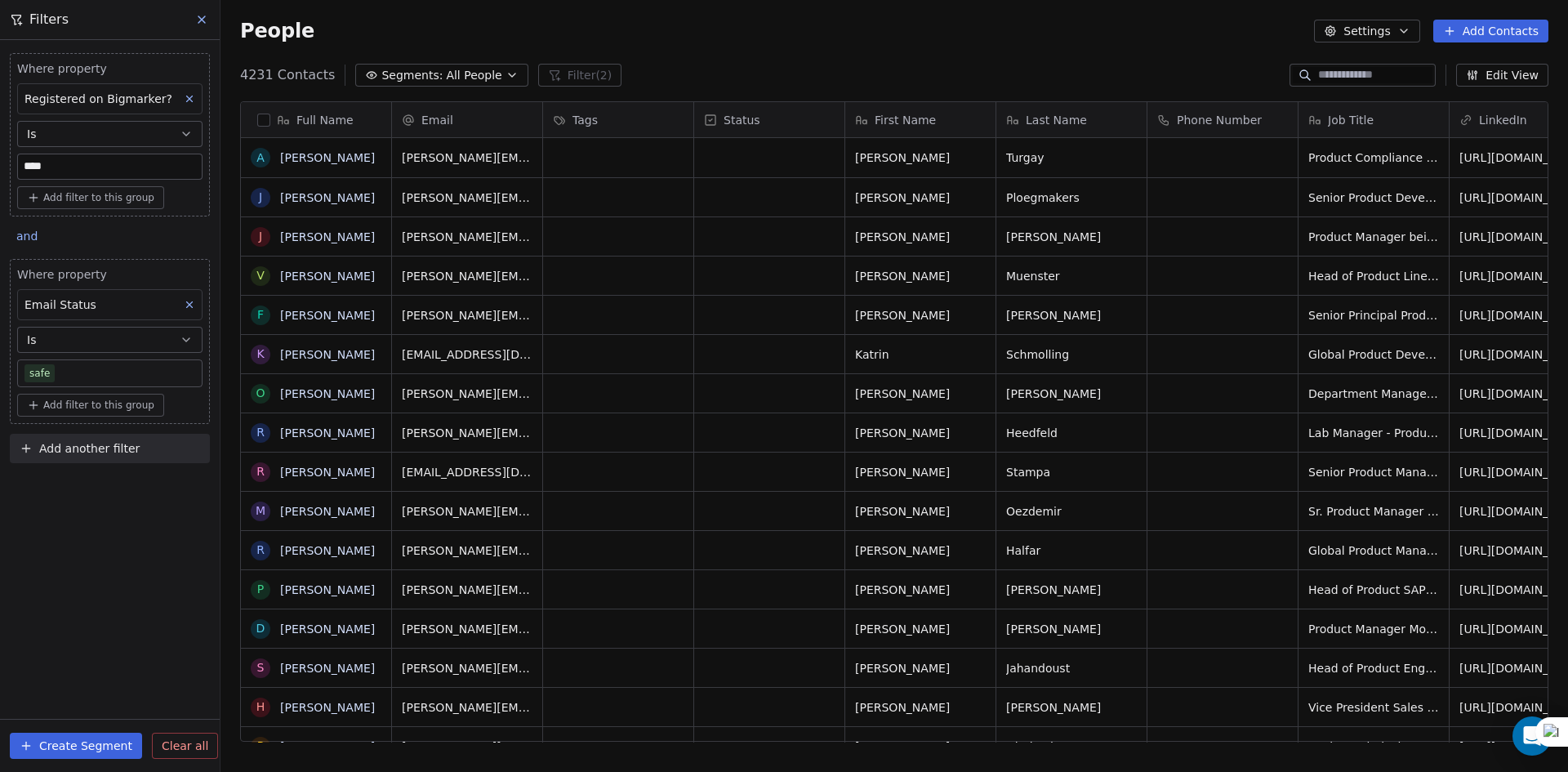
click at [130, 437] on button "Add another filter" at bounding box center [110, 448] width 200 height 30
click at [108, 481] on span "Contact properties" at bounding box center [80, 487] width 106 height 17
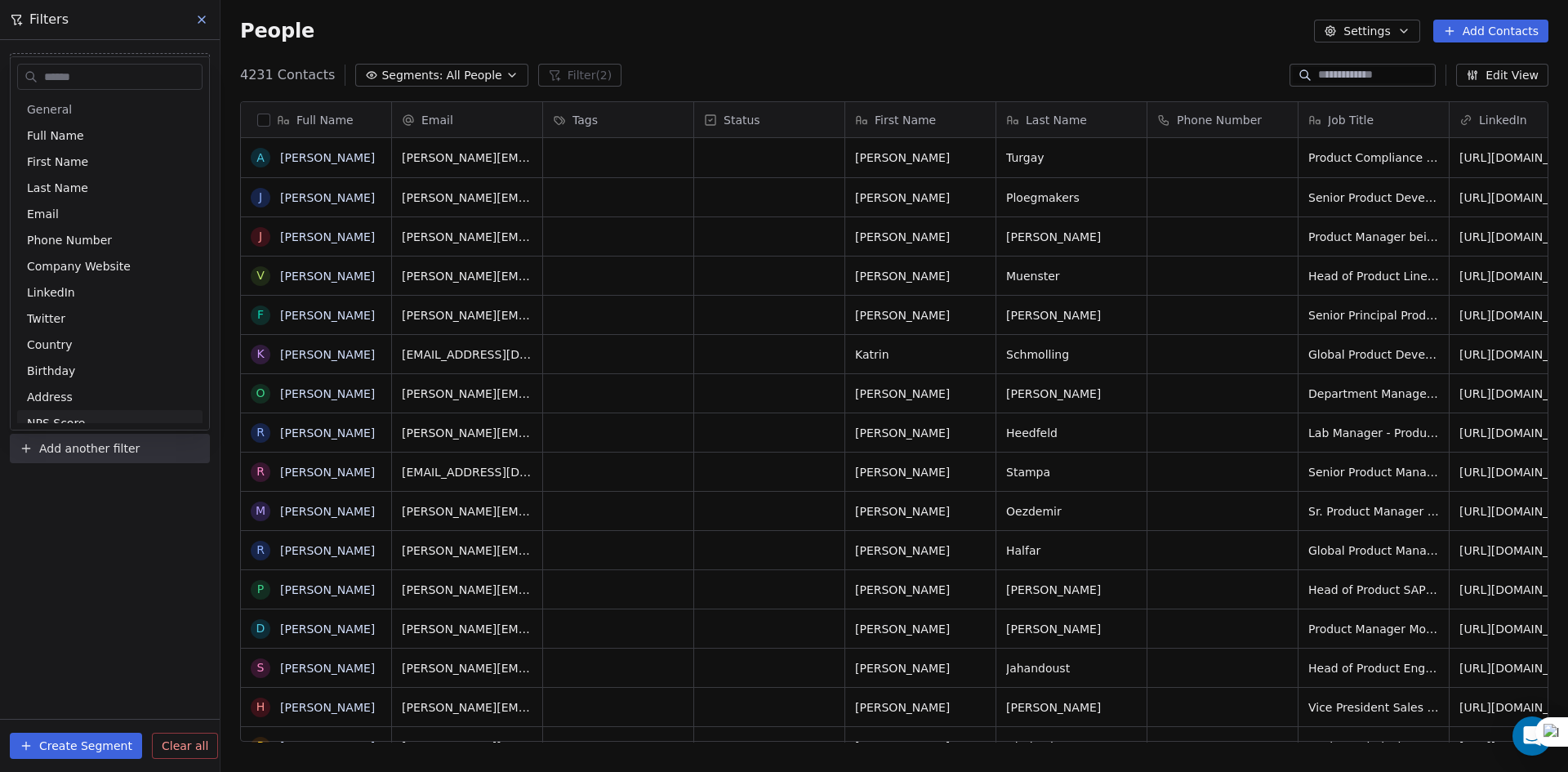
type input "*"
type input "***"
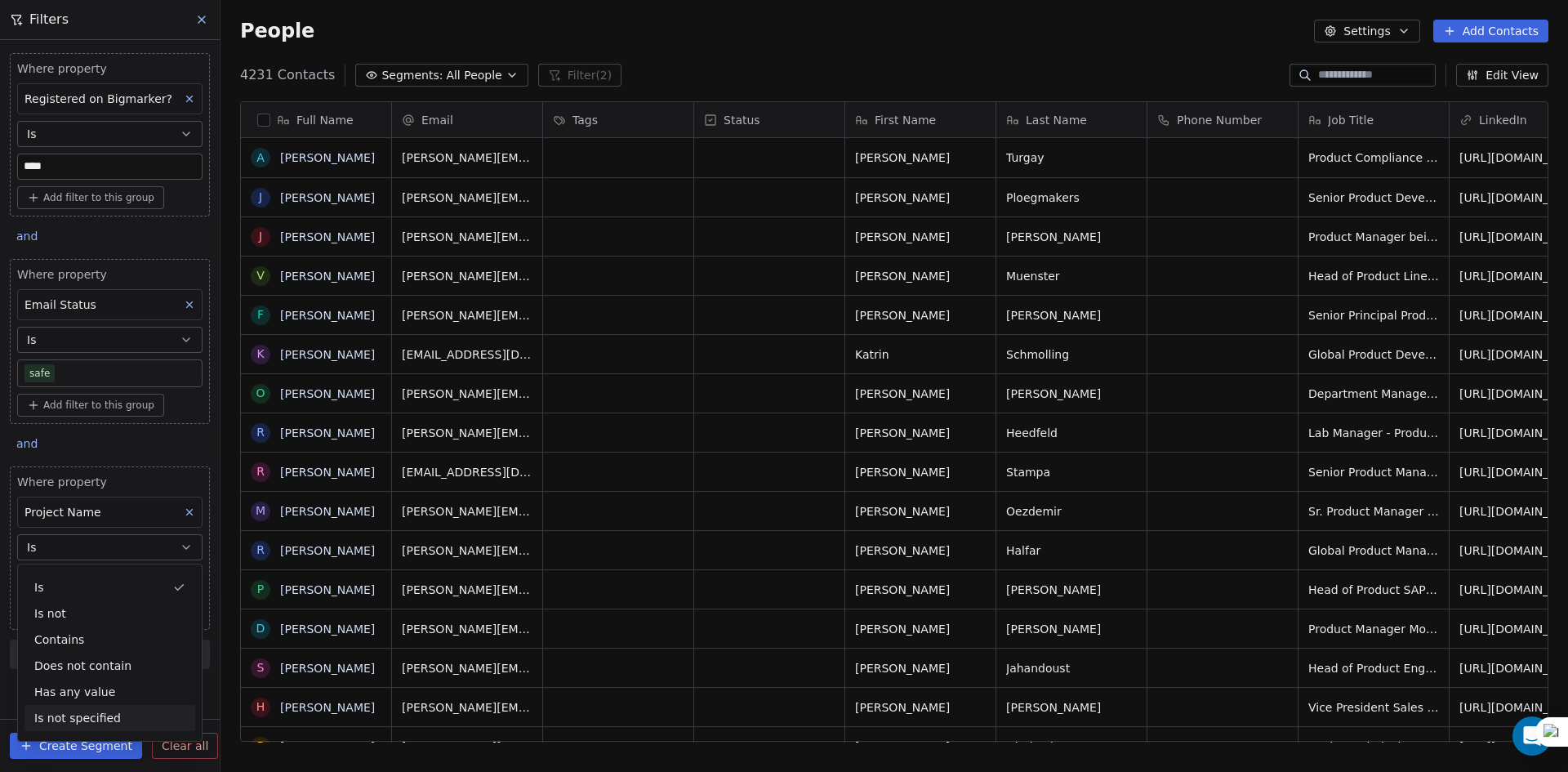
click at [90, 712] on div "Is not specified" at bounding box center [110, 718] width 171 height 26
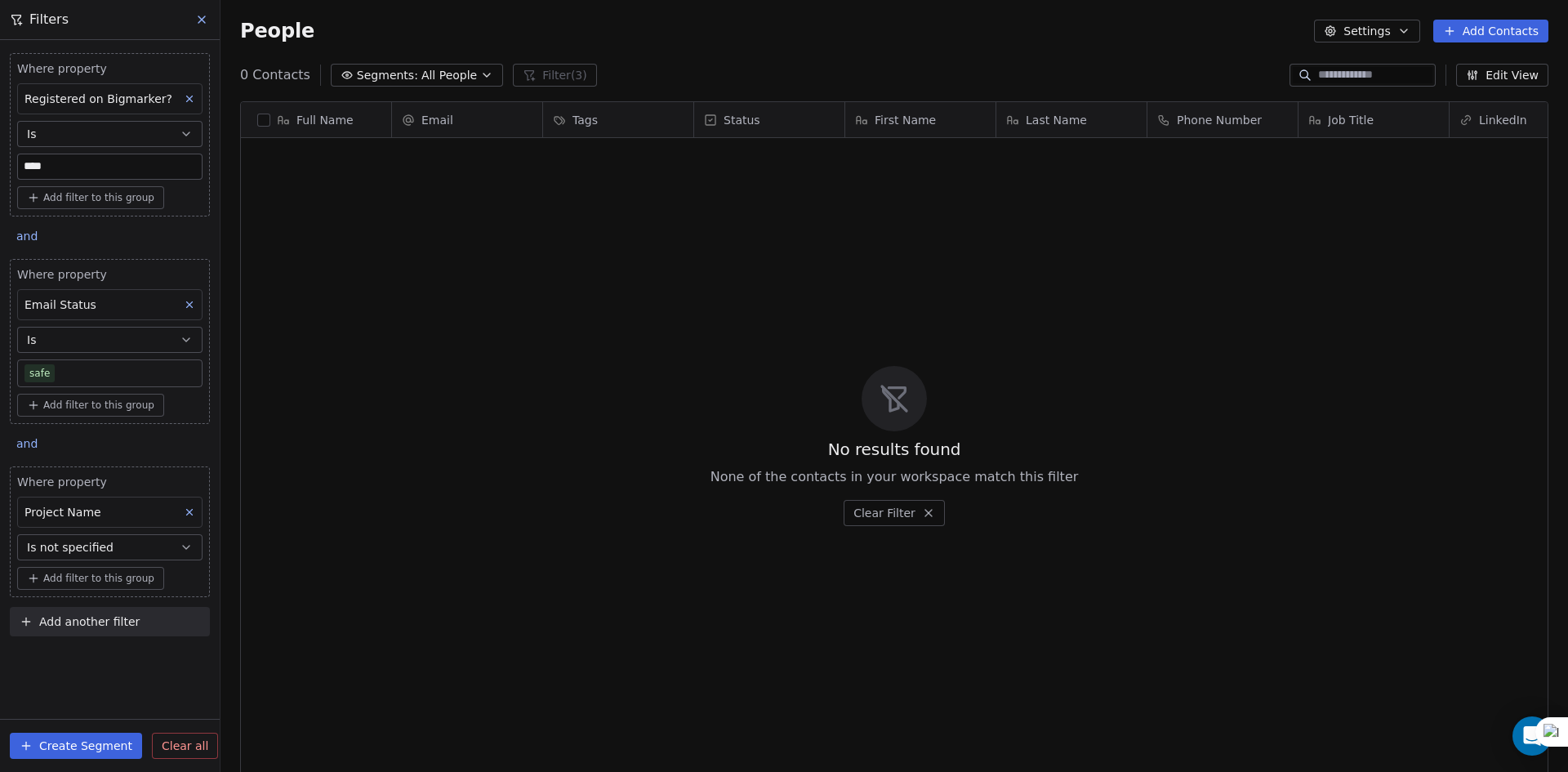
click at [128, 551] on button "Is not specified" at bounding box center [110, 547] width 185 height 26
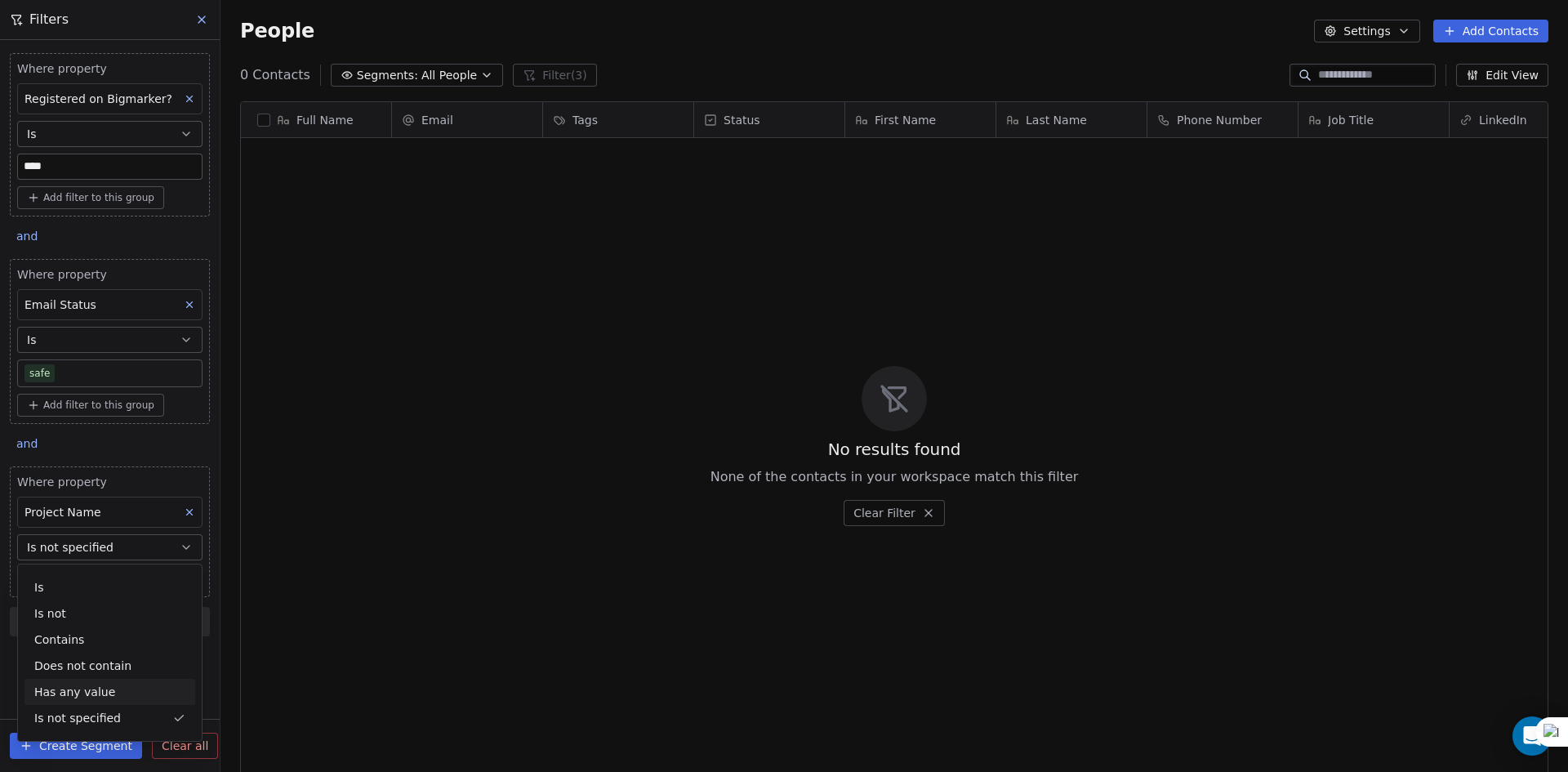
click at [96, 688] on div "Has any value" at bounding box center [110, 692] width 171 height 26
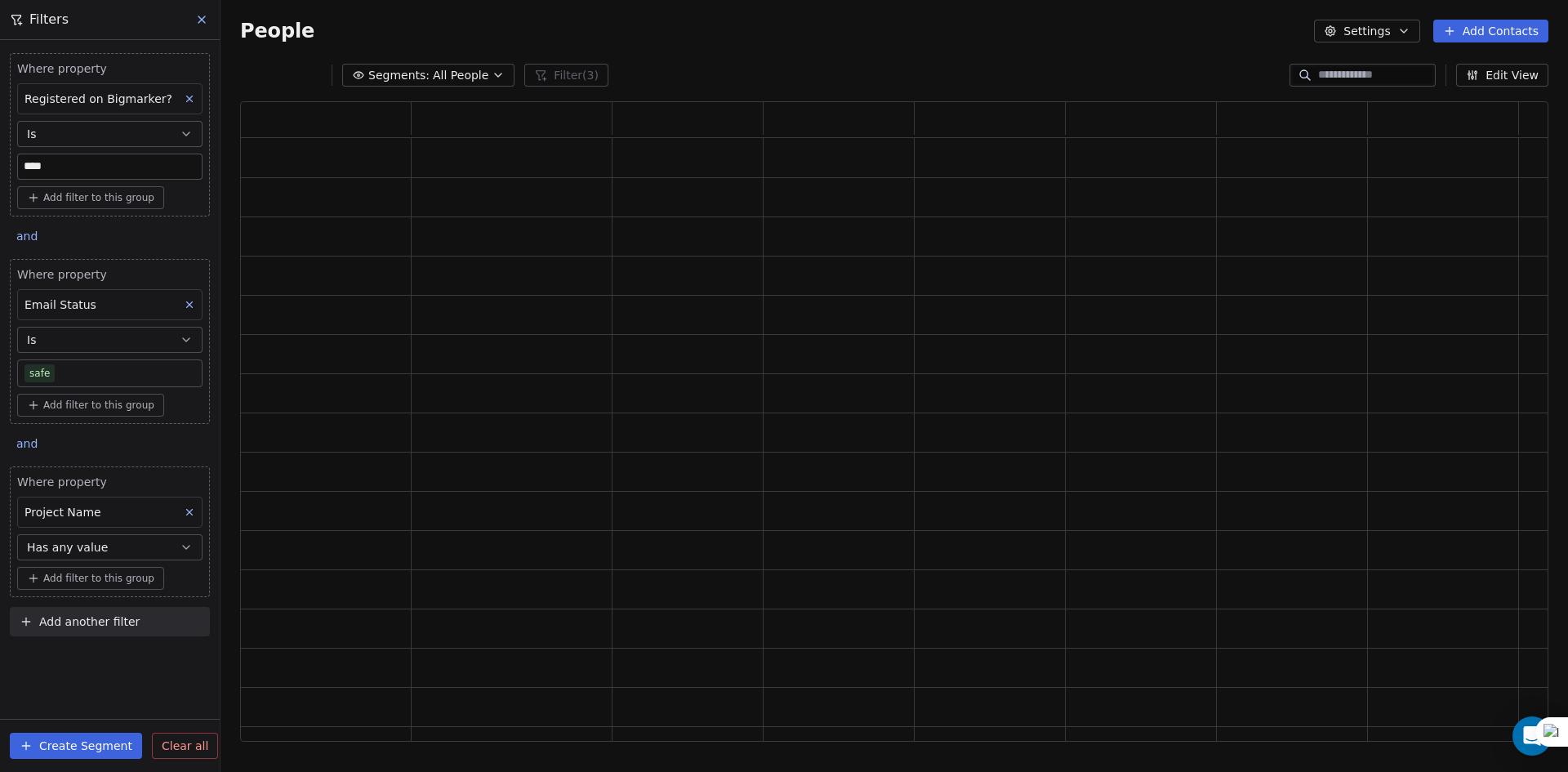
click at [144, 551] on button "Has any value" at bounding box center [110, 547] width 185 height 26
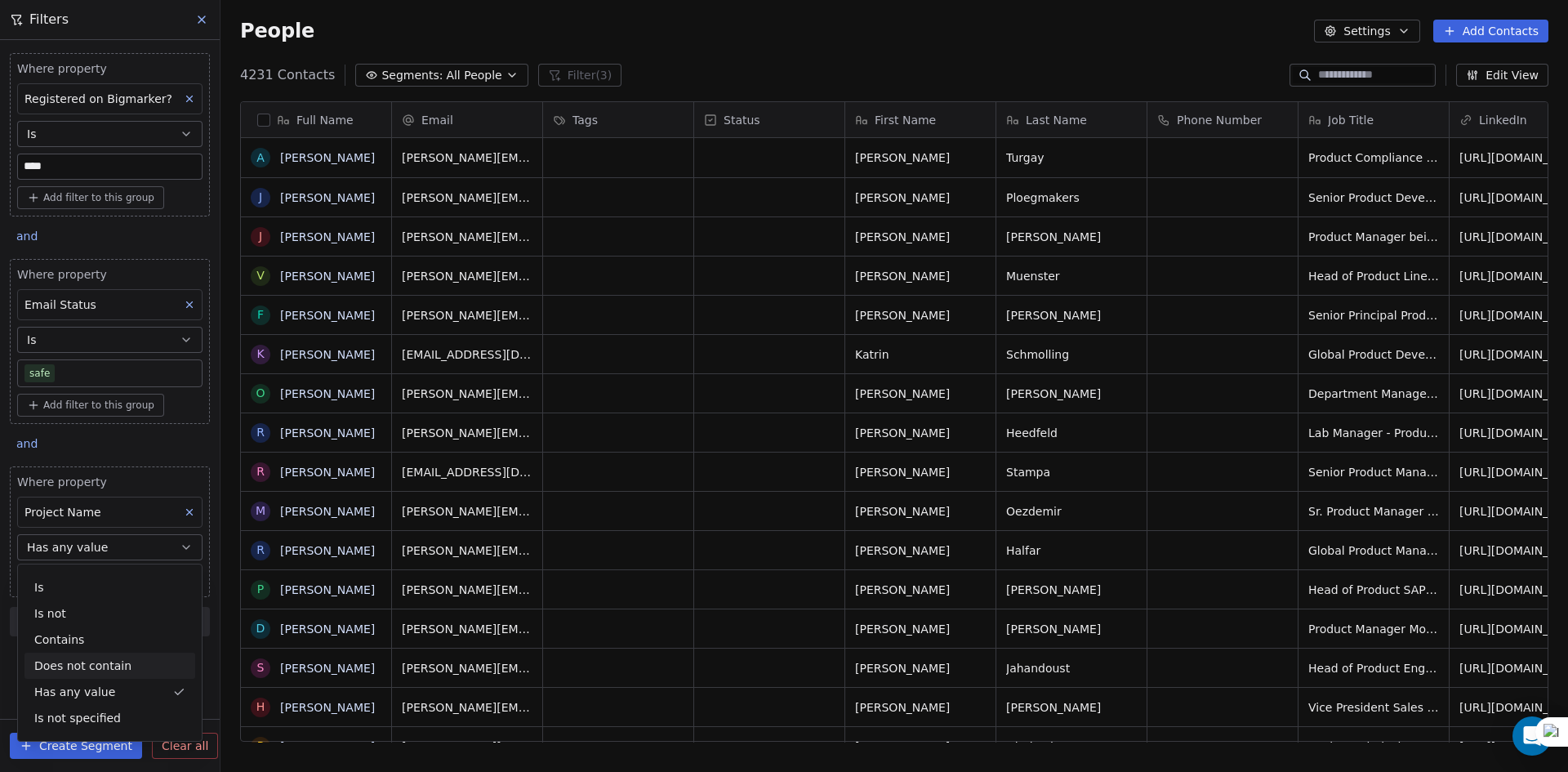
click at [87, 674] on div "Does not contain" at bounding box center [110, 666] width 171 height 26
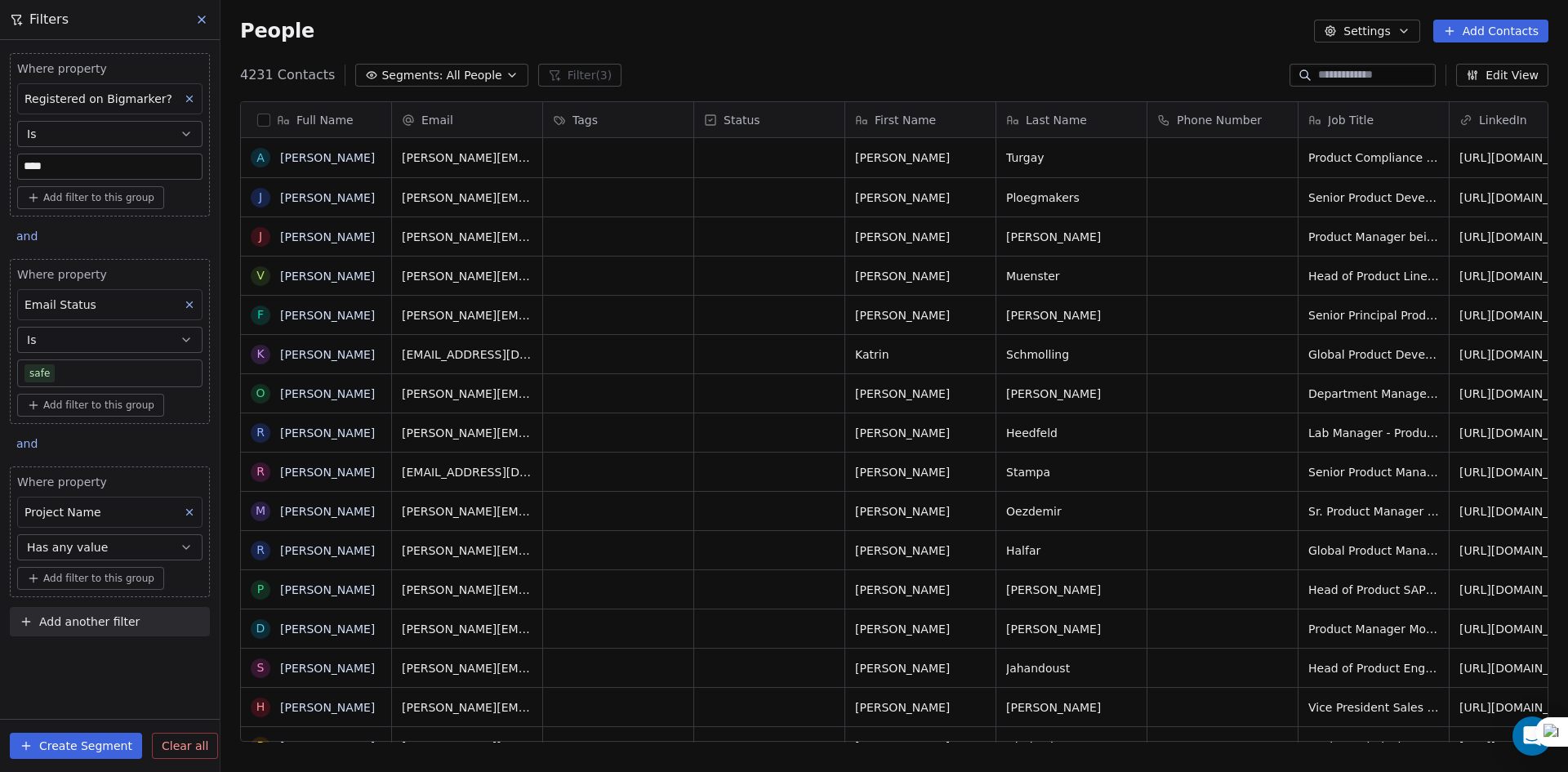
click at [110, 551] on button "Has any value" at bounding box center [110, 547] width 185 height 26
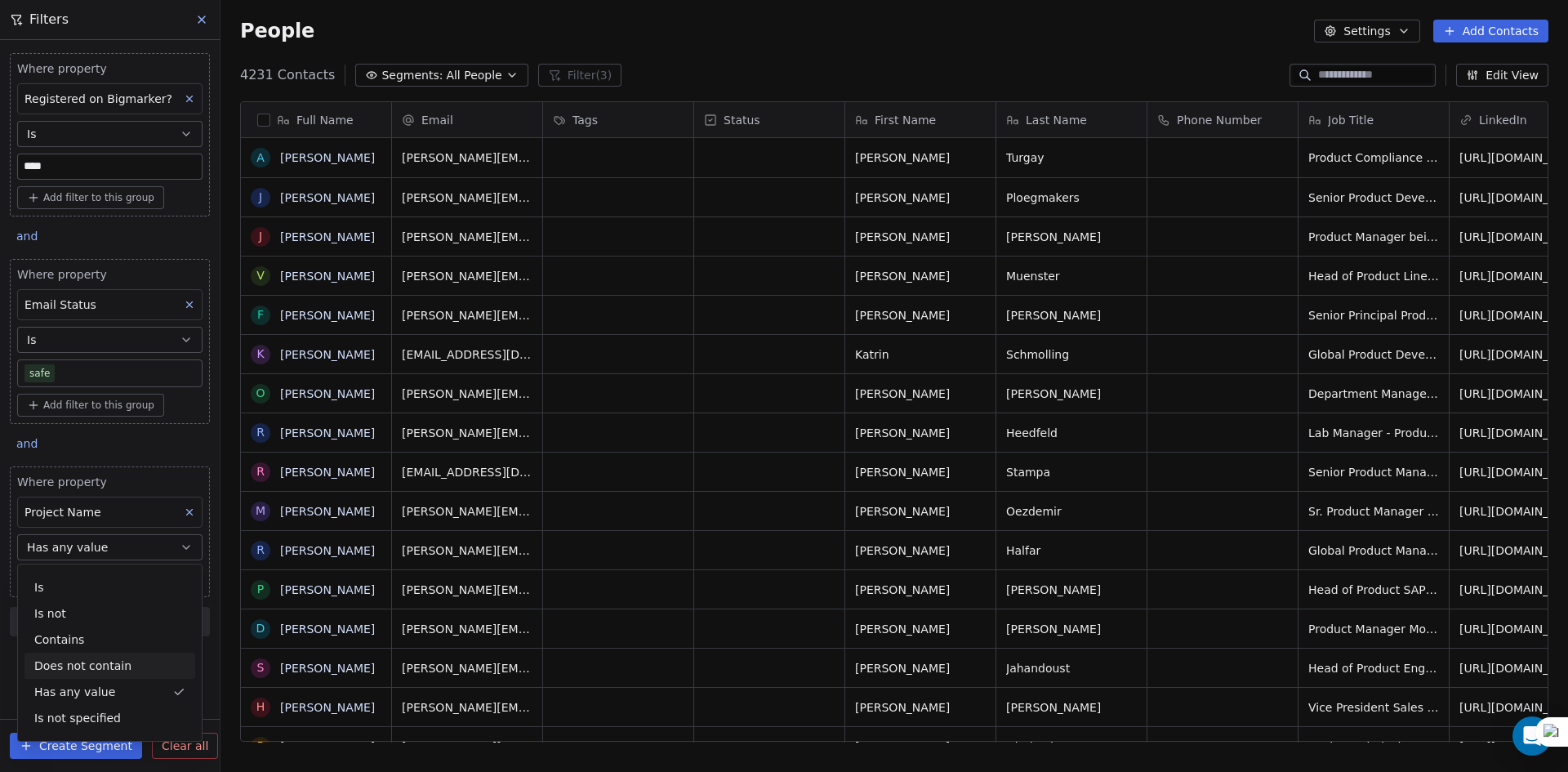
click at [84, 663] on div "Does not contain" at bounding box center [110, 666] width 171 height 26
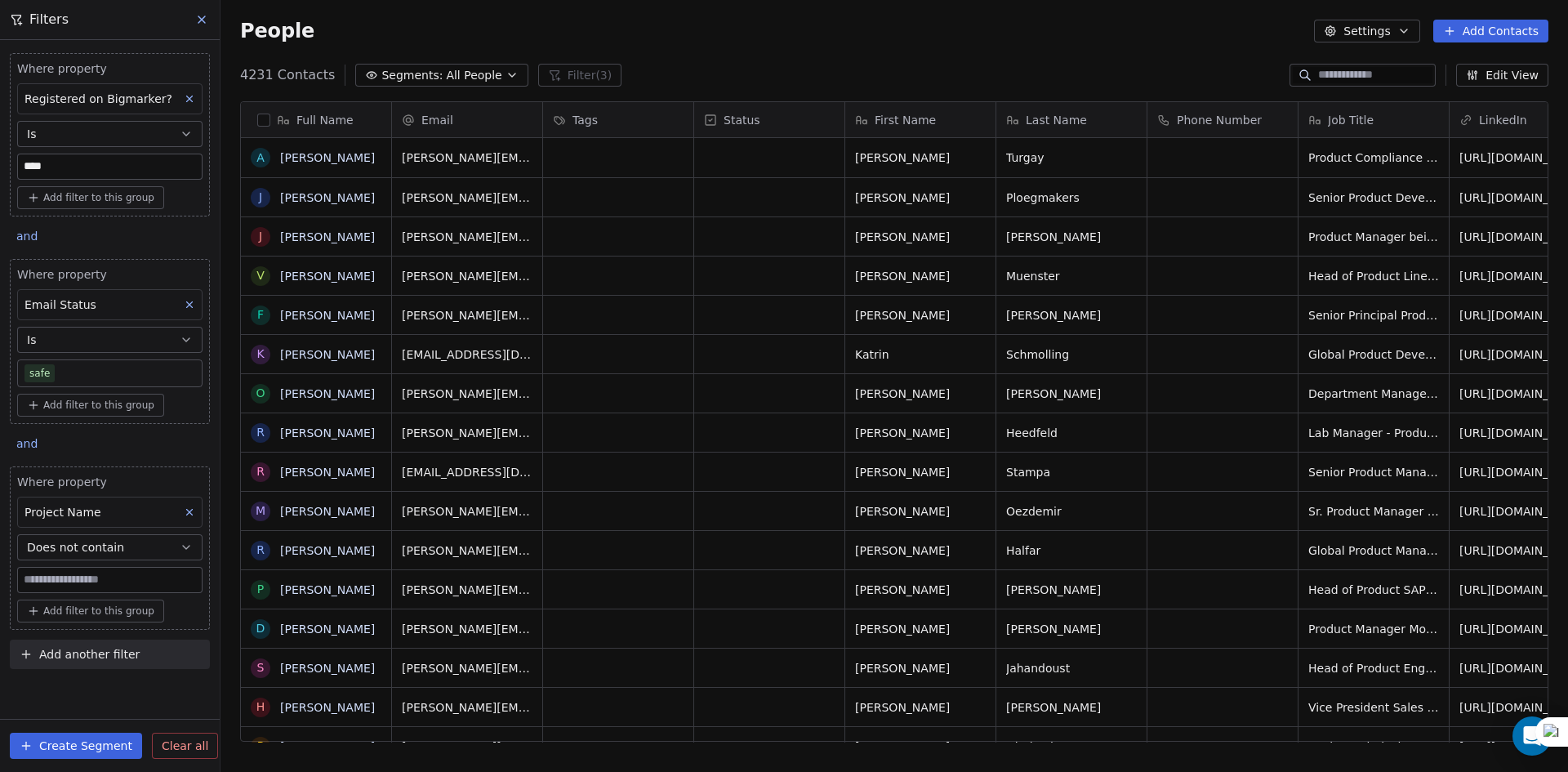
click at [93, 568] on input at bounding box center [110, 580] width 184 height 24
paste input "**********"
type input "**********"
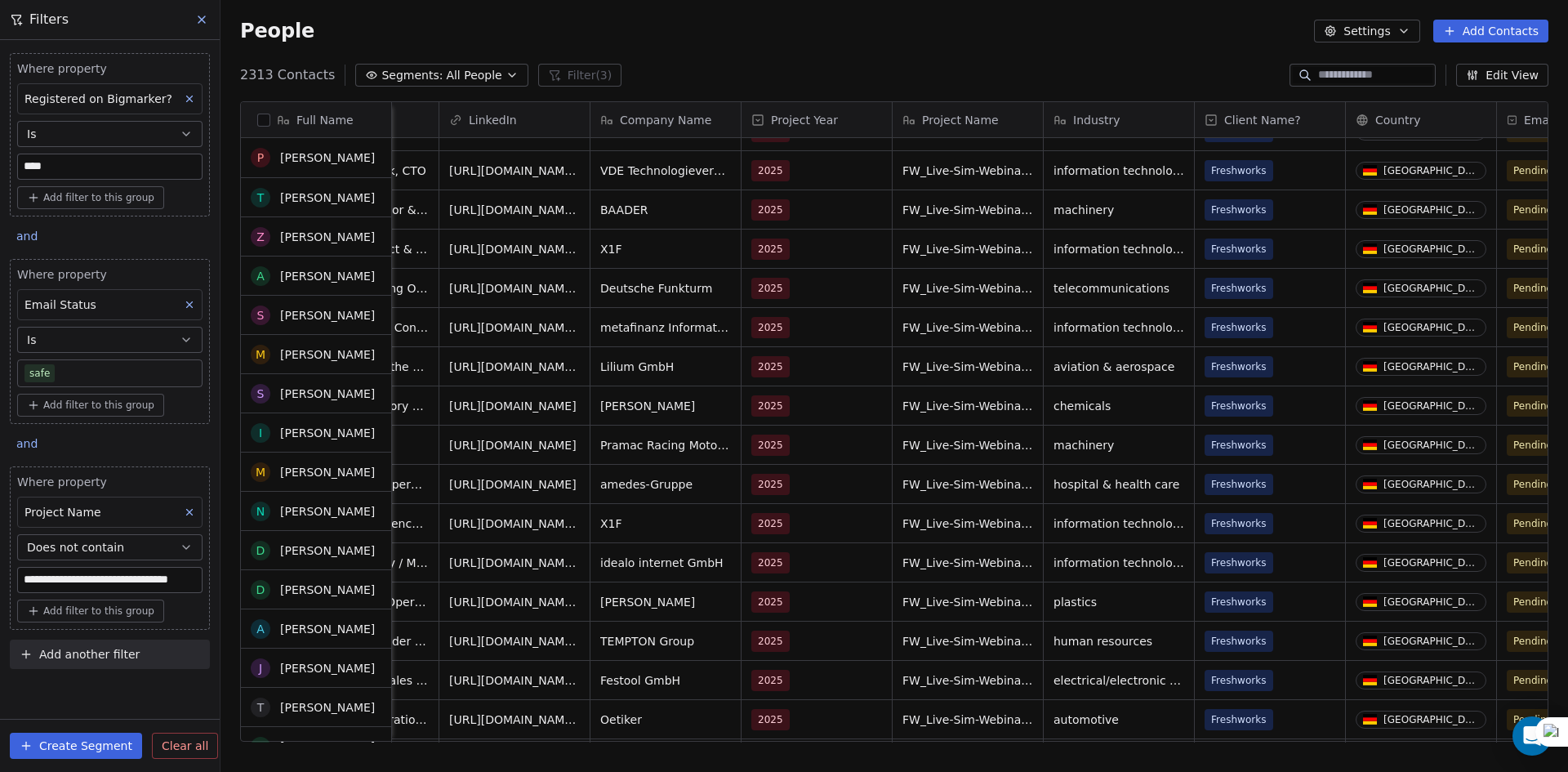
scroll to position [326, 0]
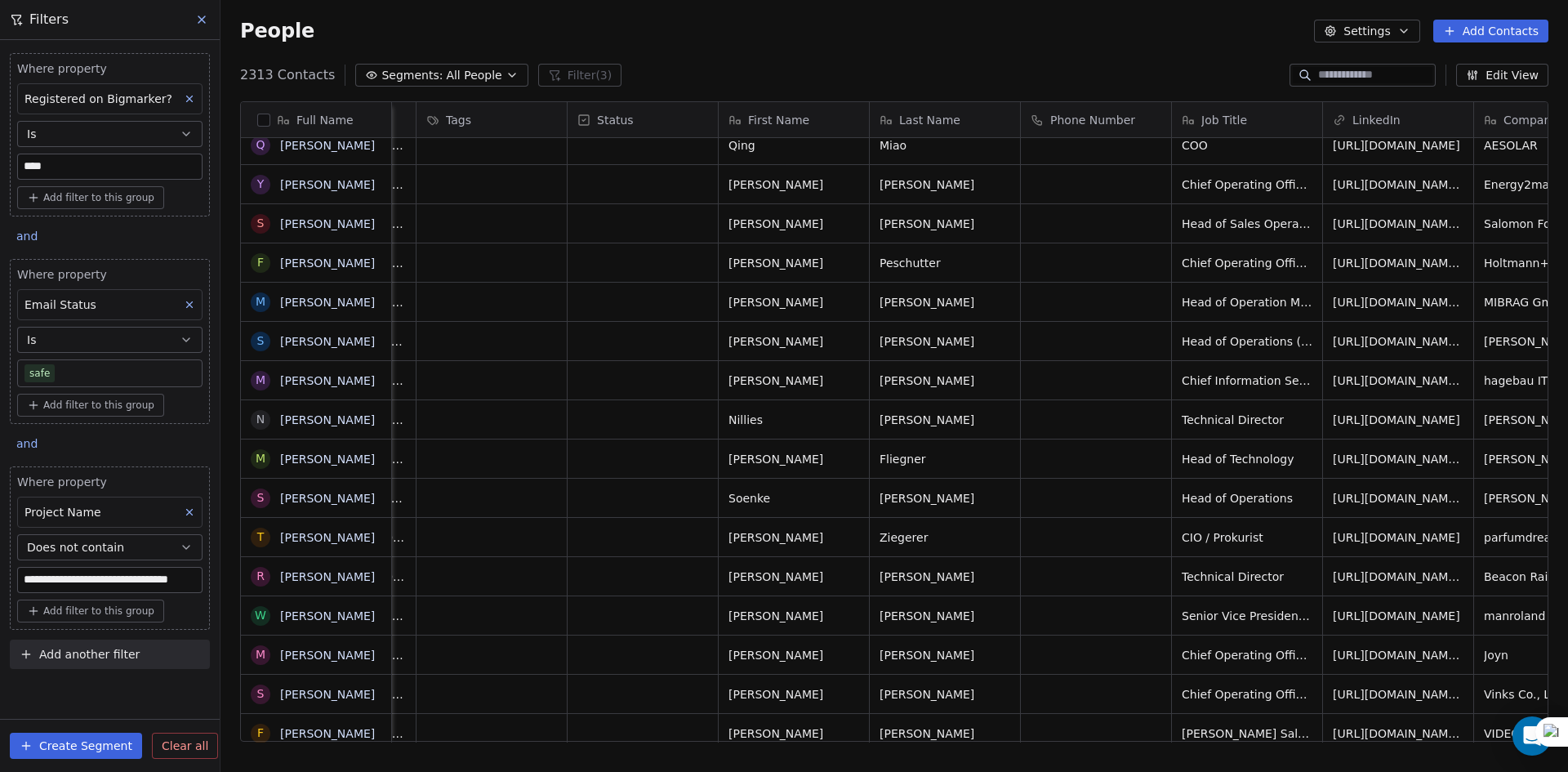
click at [124, 699] on div "**********" at bounding box center [110, 406] width 219 height 732
